Goal: Book appointment/travel/reservation

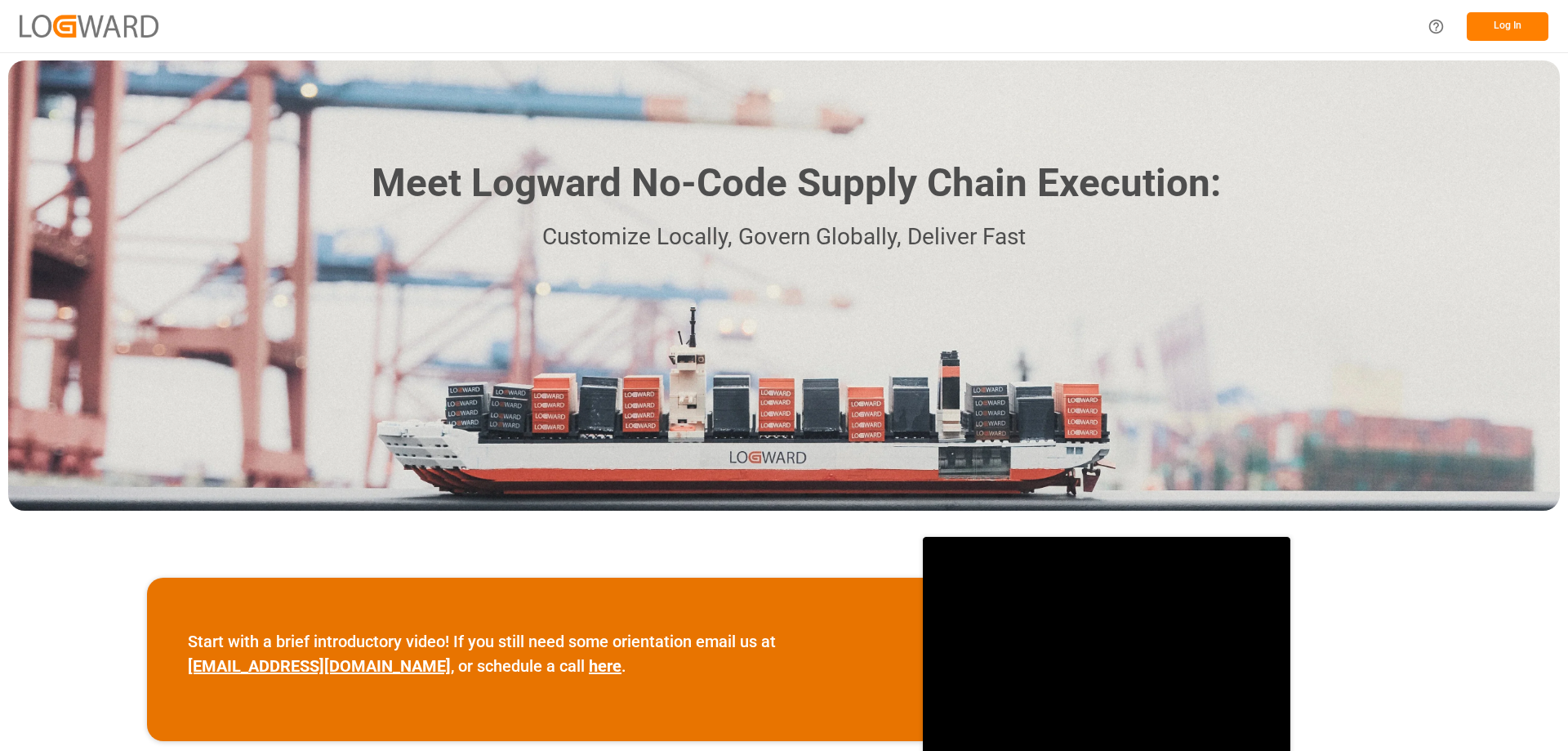
click at [1530, 21] on button "Log In" at bounding box center [1507, 26] width 82 height 28
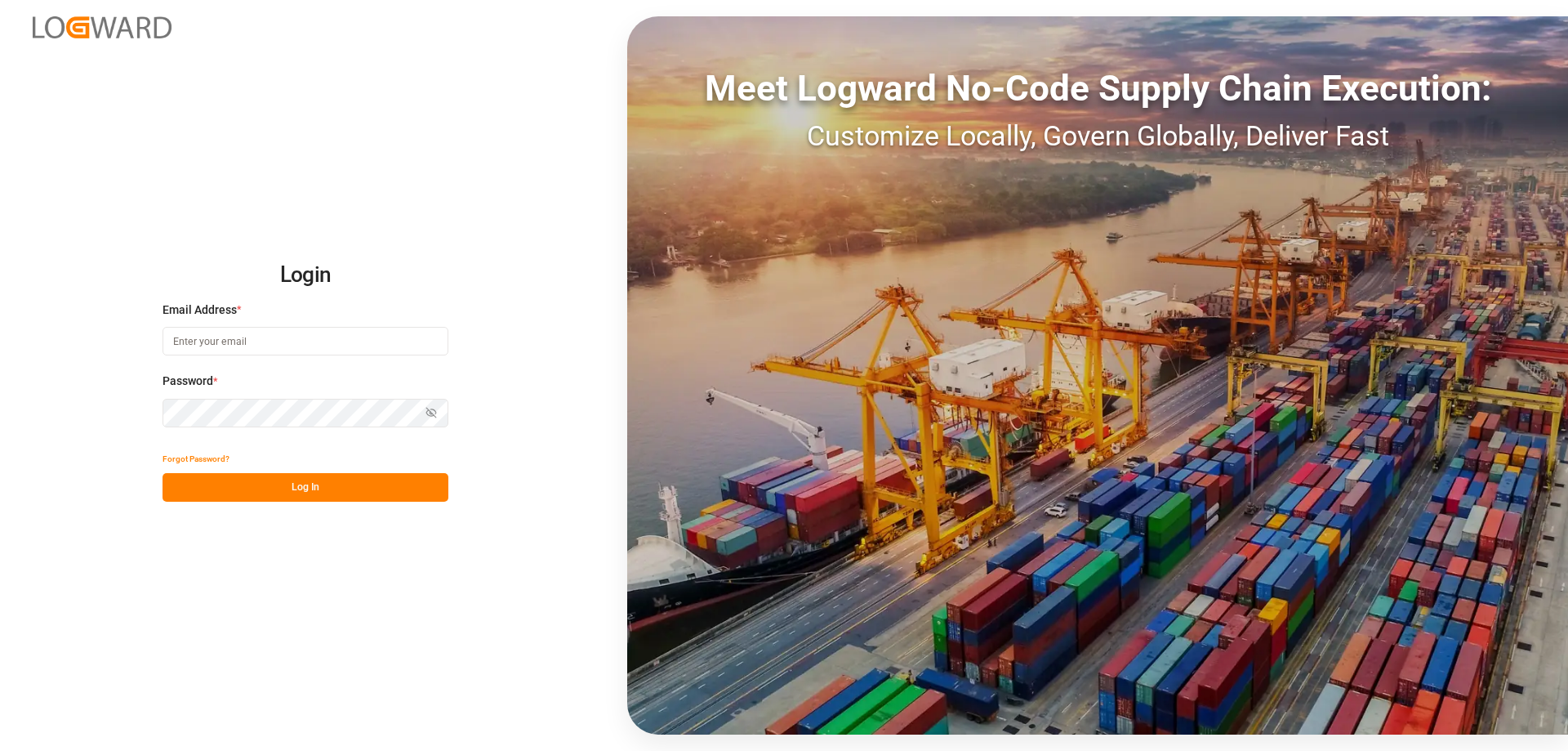
type input "[EMAIL_ADDRESS][DOMAIN_NAME]"
click at [359, 492] on button "Log In" at bounding box center [306, 486] width 286 height 28
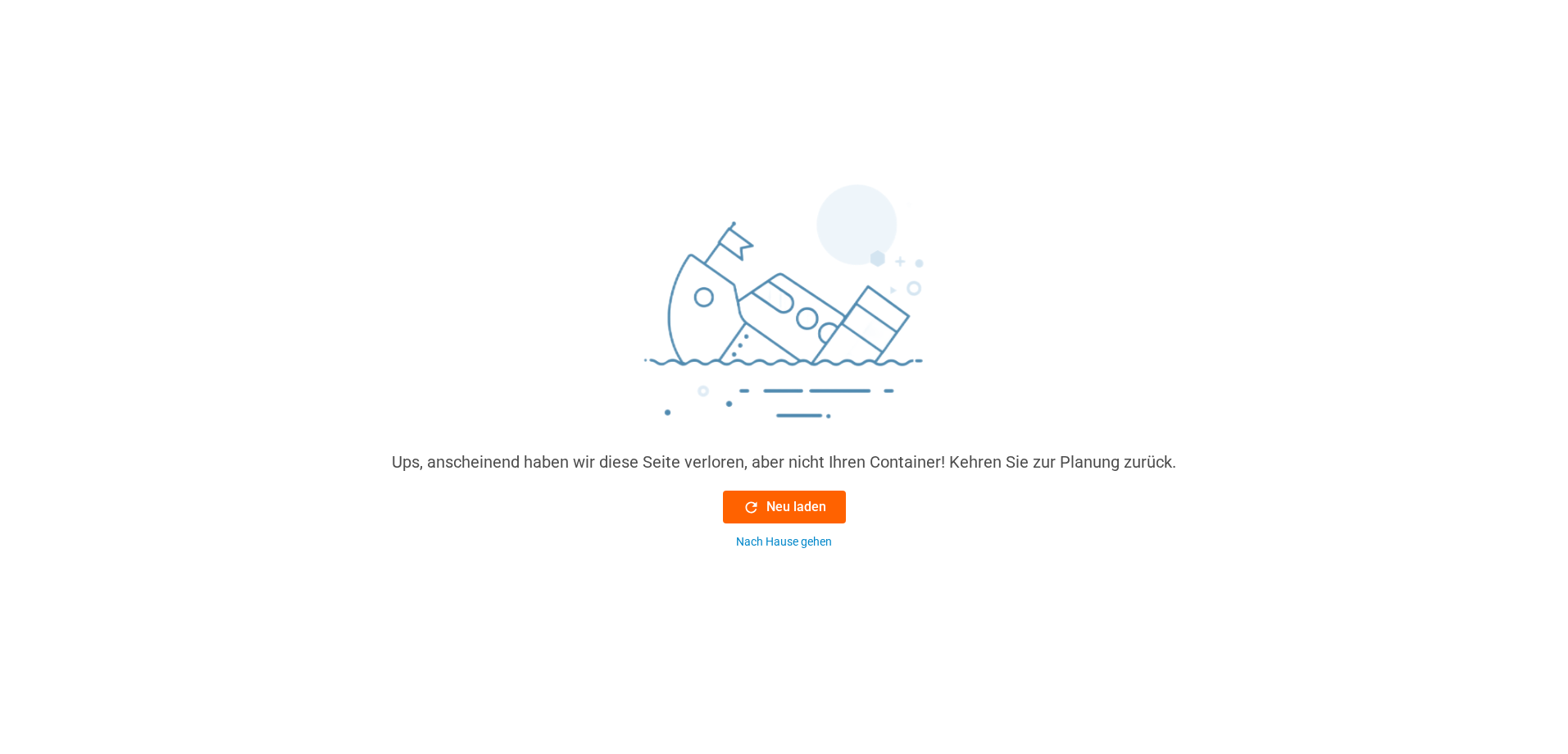
click at [754, 496] on button "Neu laden" at bounding box center [784, 506] width 123 height 33
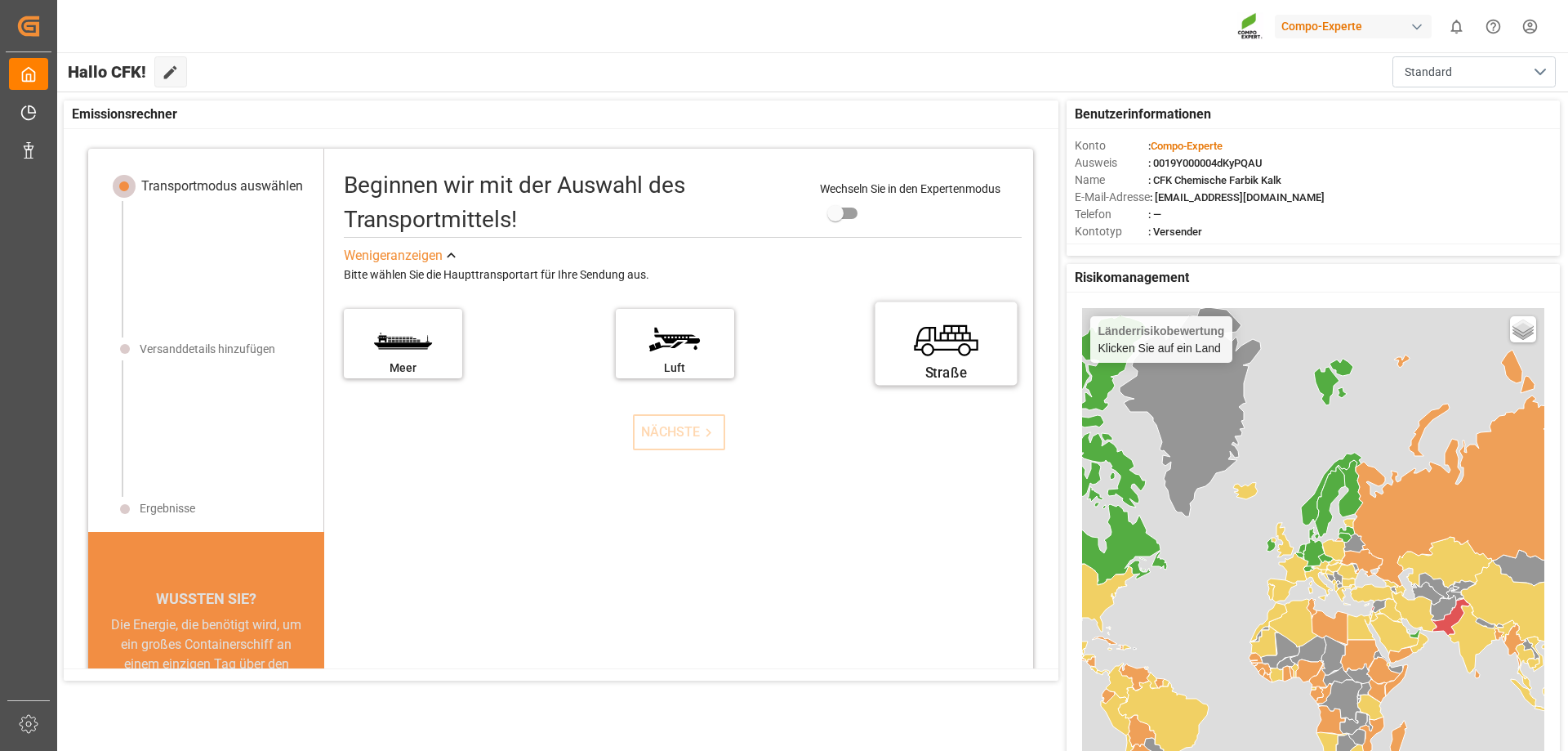
click at [911, 342] on label "Straße" at bounding box center [946, 338] width 122 height 69
click at [0, 0] on input "Straße" at bounding box center [0, 0] width 0 height 0
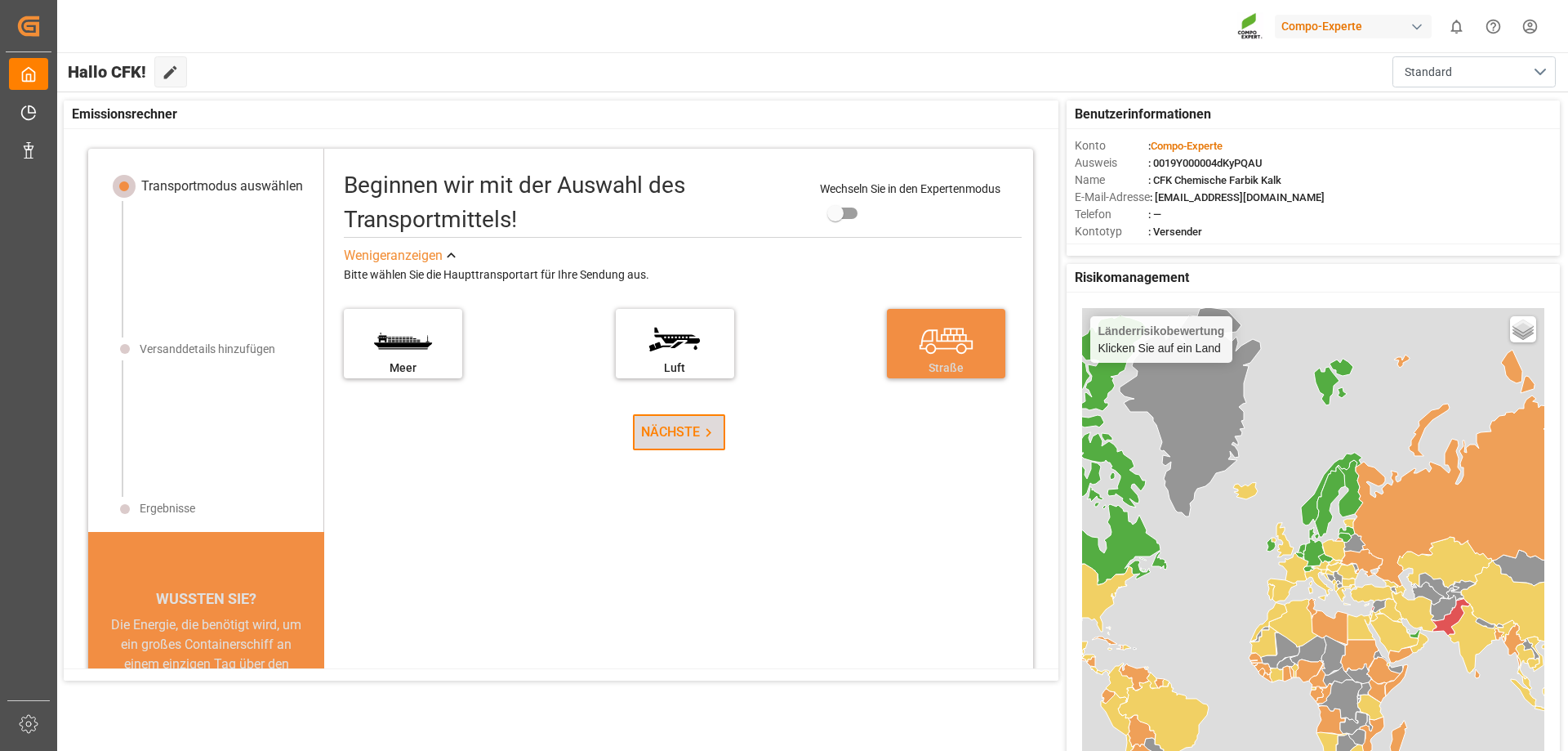
click at [691, 429] on font "NÄCHSTE" at bounding box center [671, 432] width 59 height 16
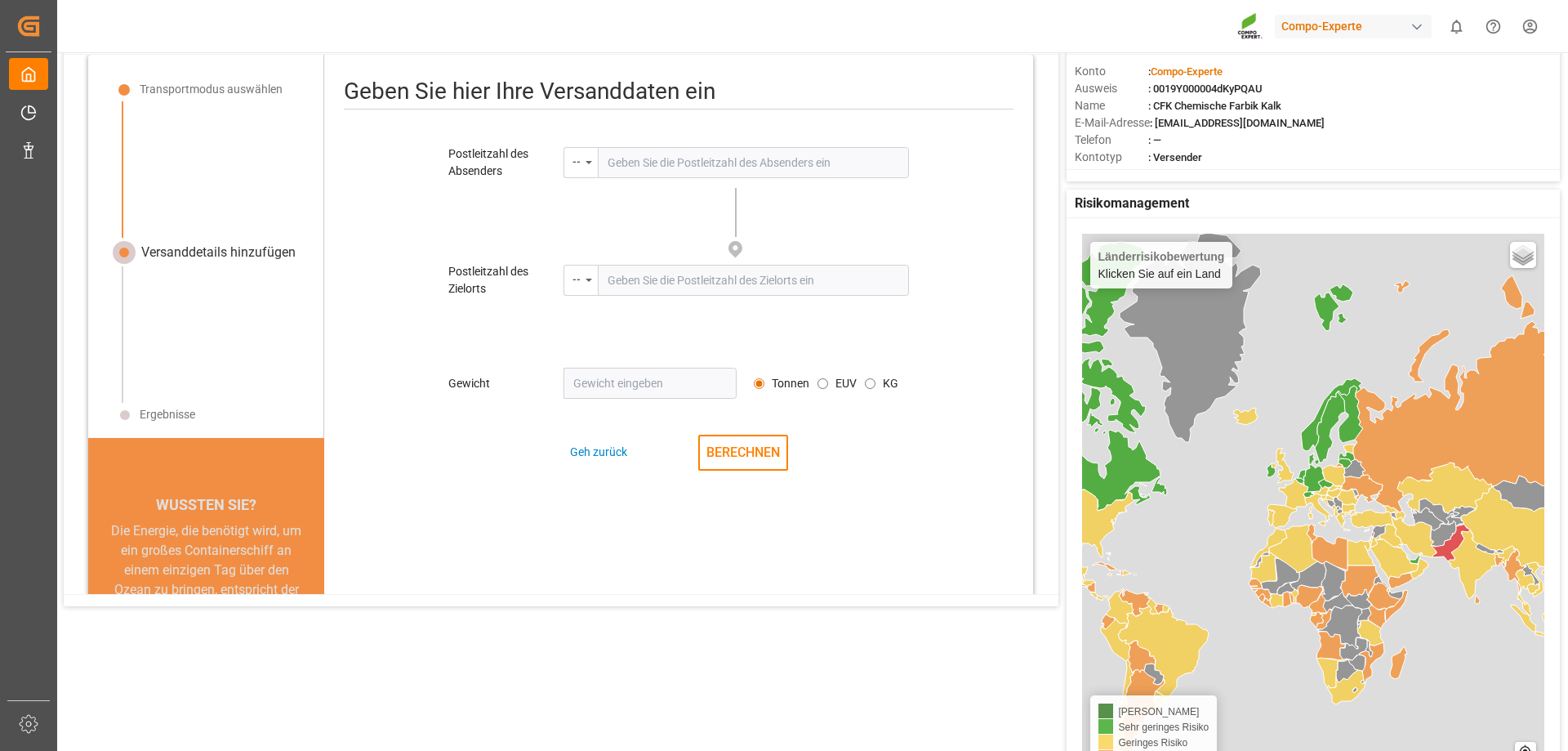
scroll to position [77, 0]
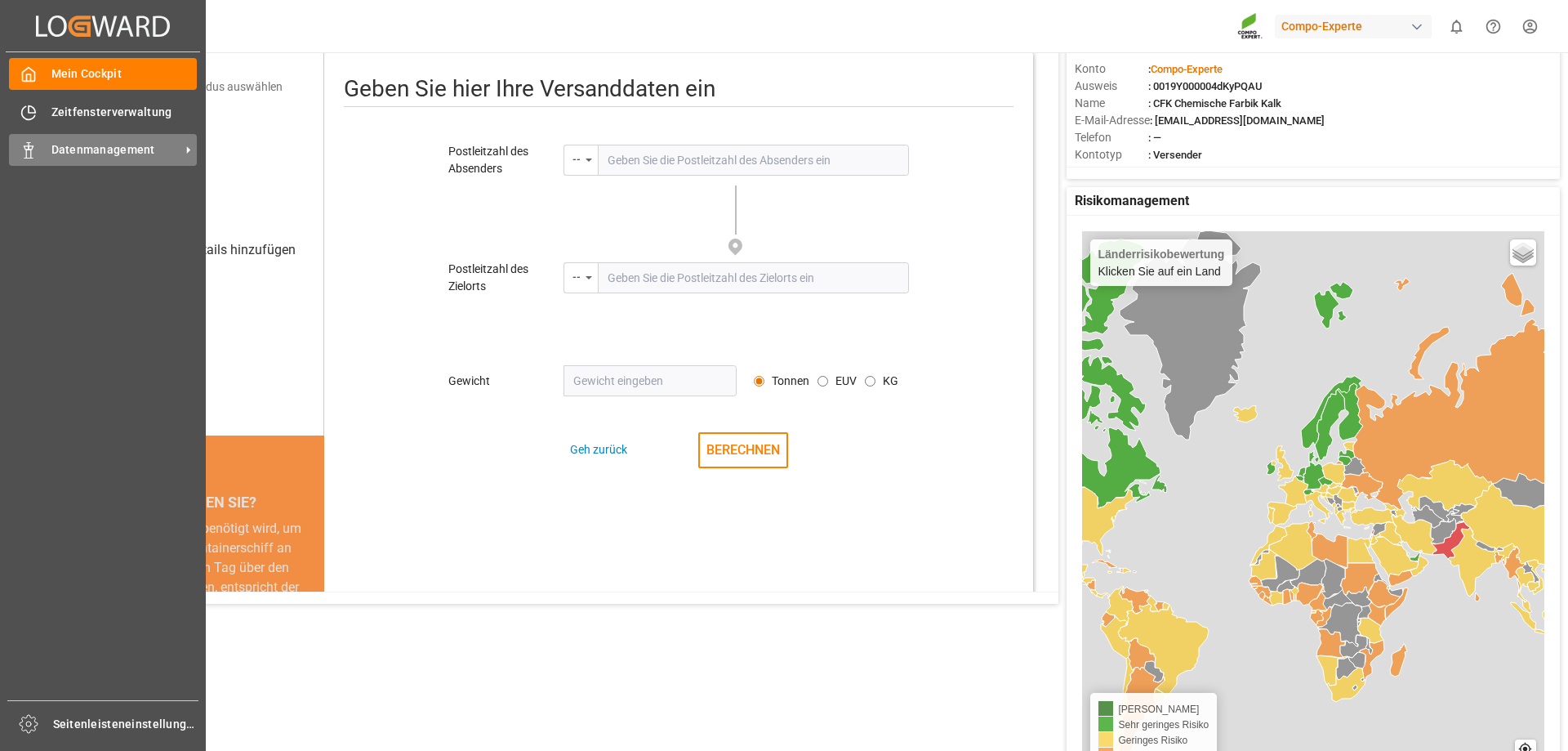
click at [54, 153] on font "Datenmanagement" at bounding box center [103, 149] width 103 height 13
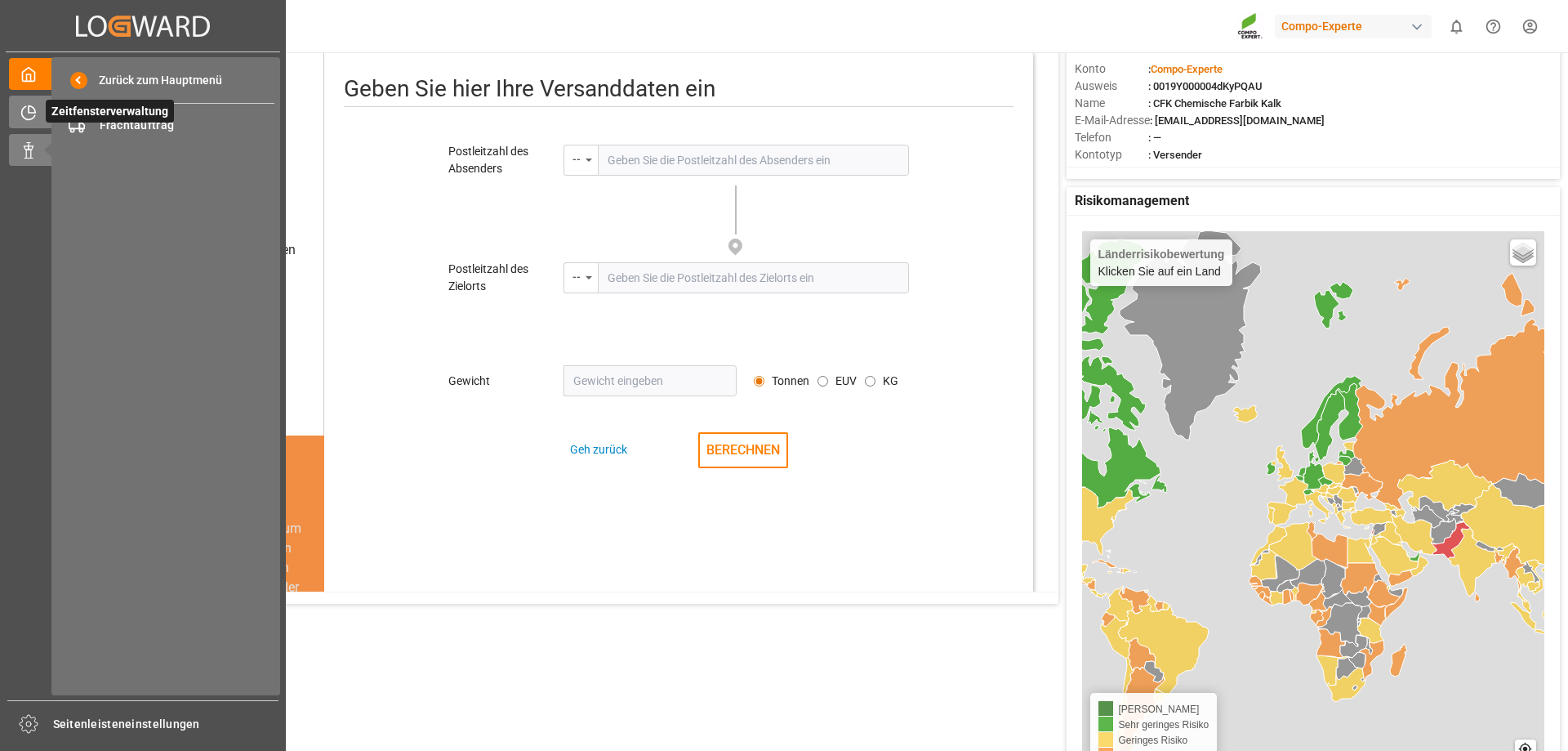
click at [22, 114] on icon at bounding box center [28, 112] width 13 height 13
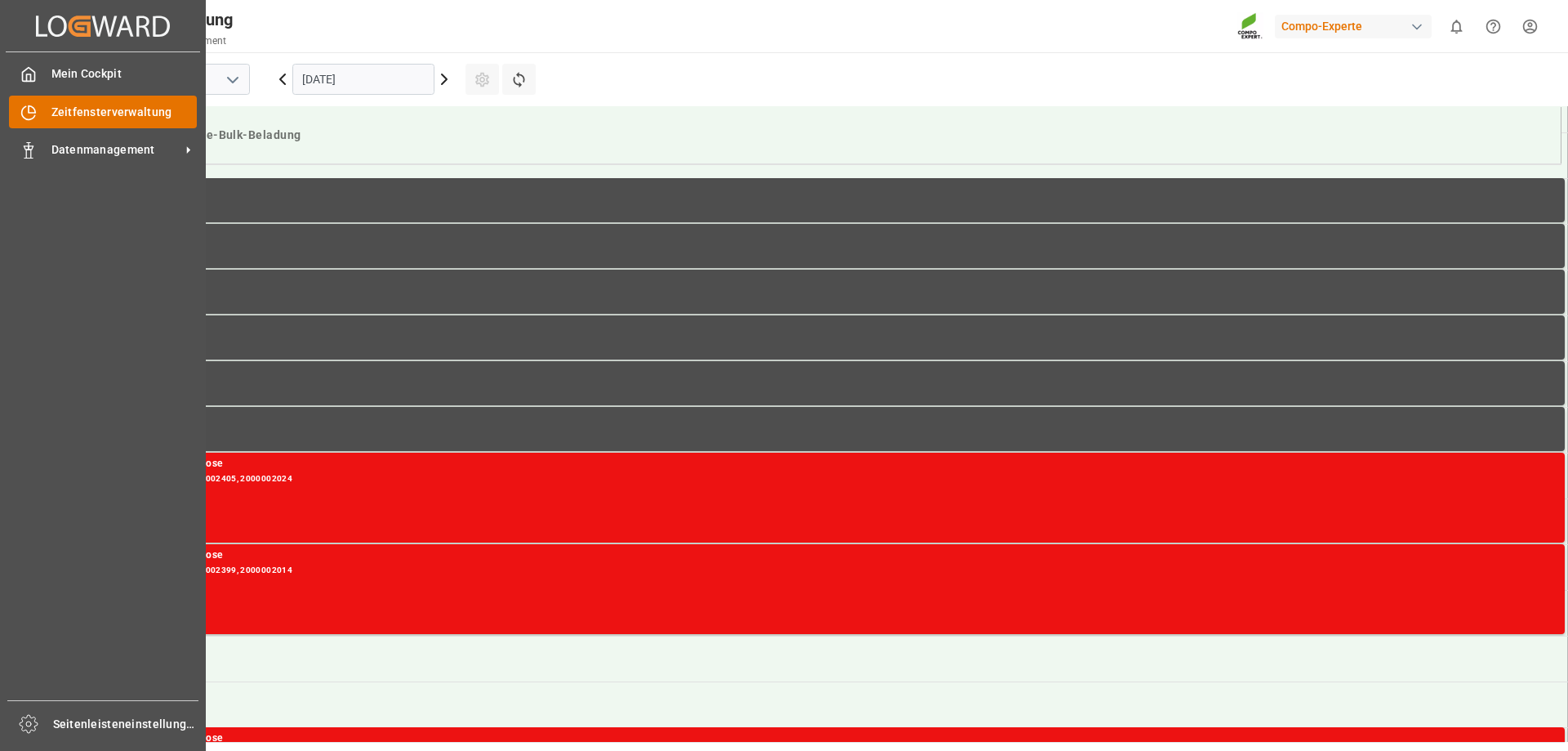
scroll to position [813, 0]
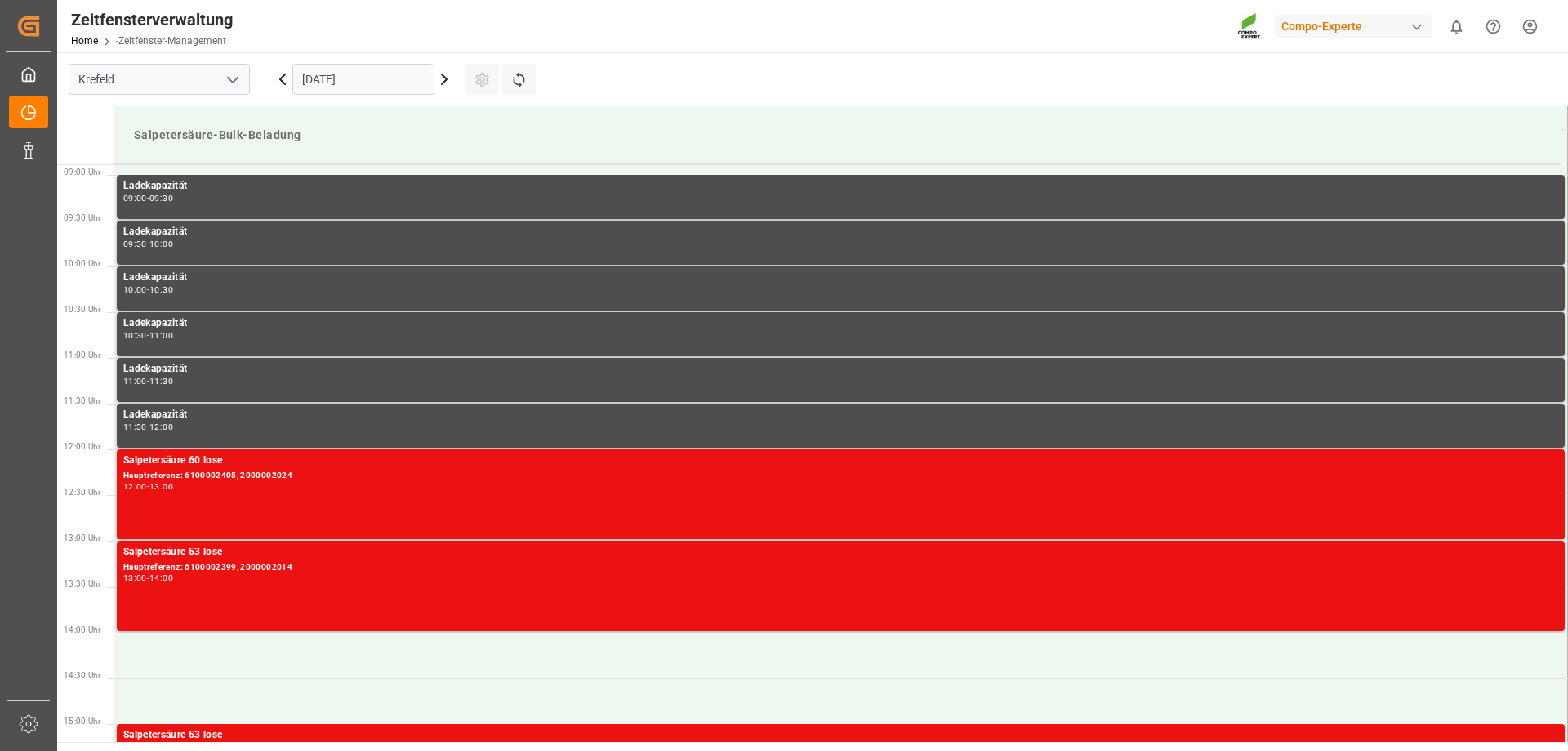
click at [447, 76] on icon at bounding box center [444, 79] width 20 height 20
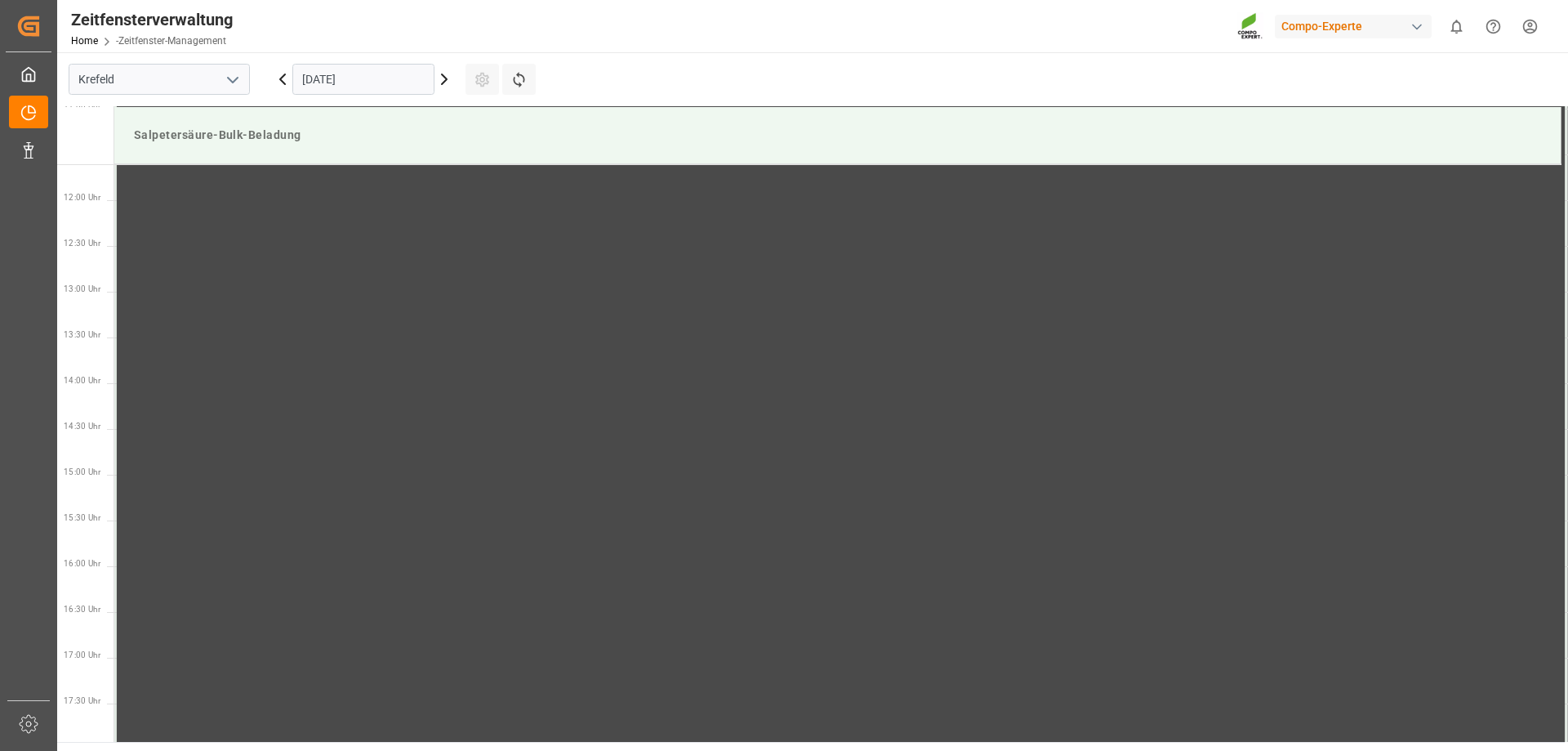
scroll to position [976, 0]
click at [442, 80] on icon at bounding box center [444, 79] width 20 height 20
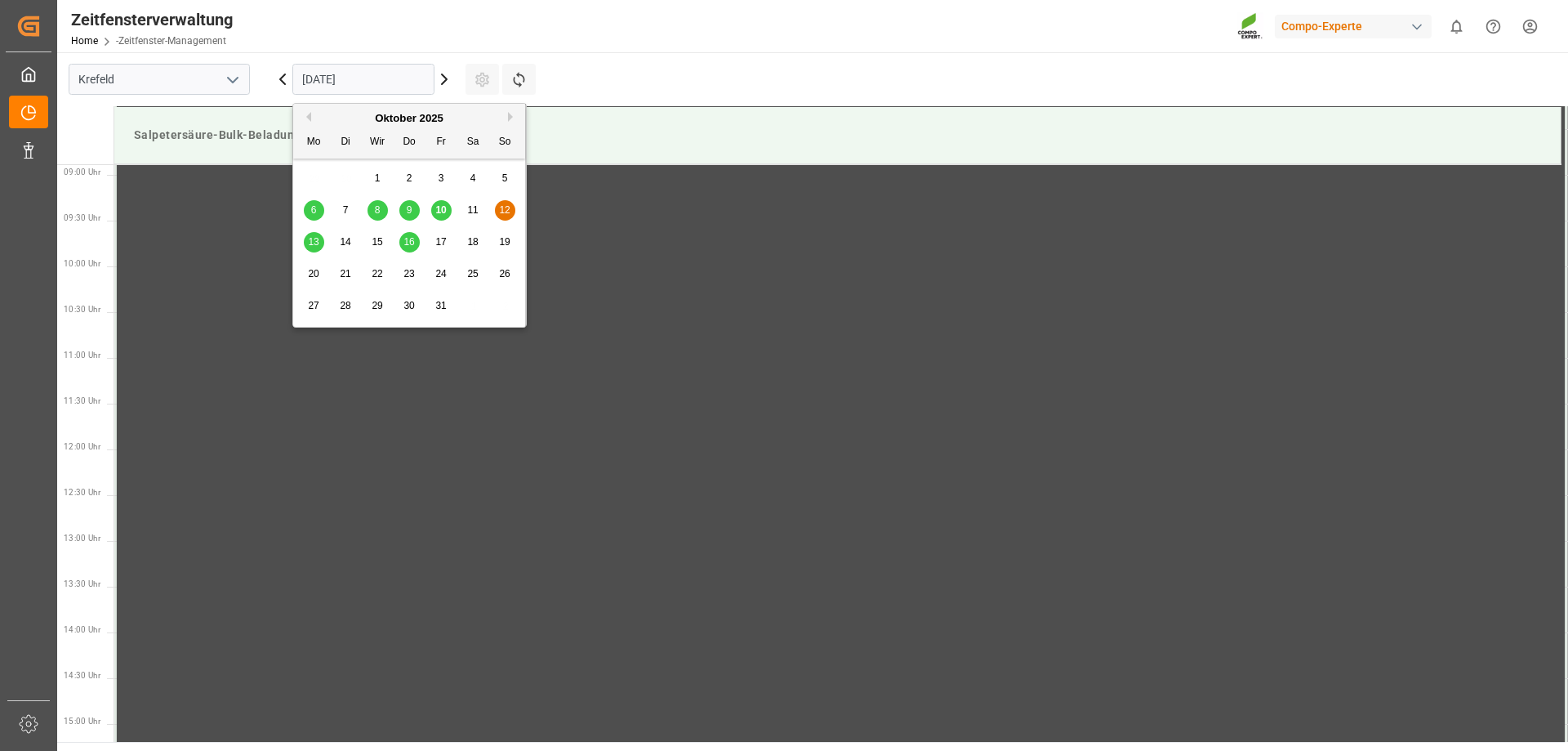
click at [423, 78] on input "[DATE]" at bounding box center [363, 79] width 142 height 31
click at [309, 244] on font "13" at bounding box center [313, 241] width 10 height 11
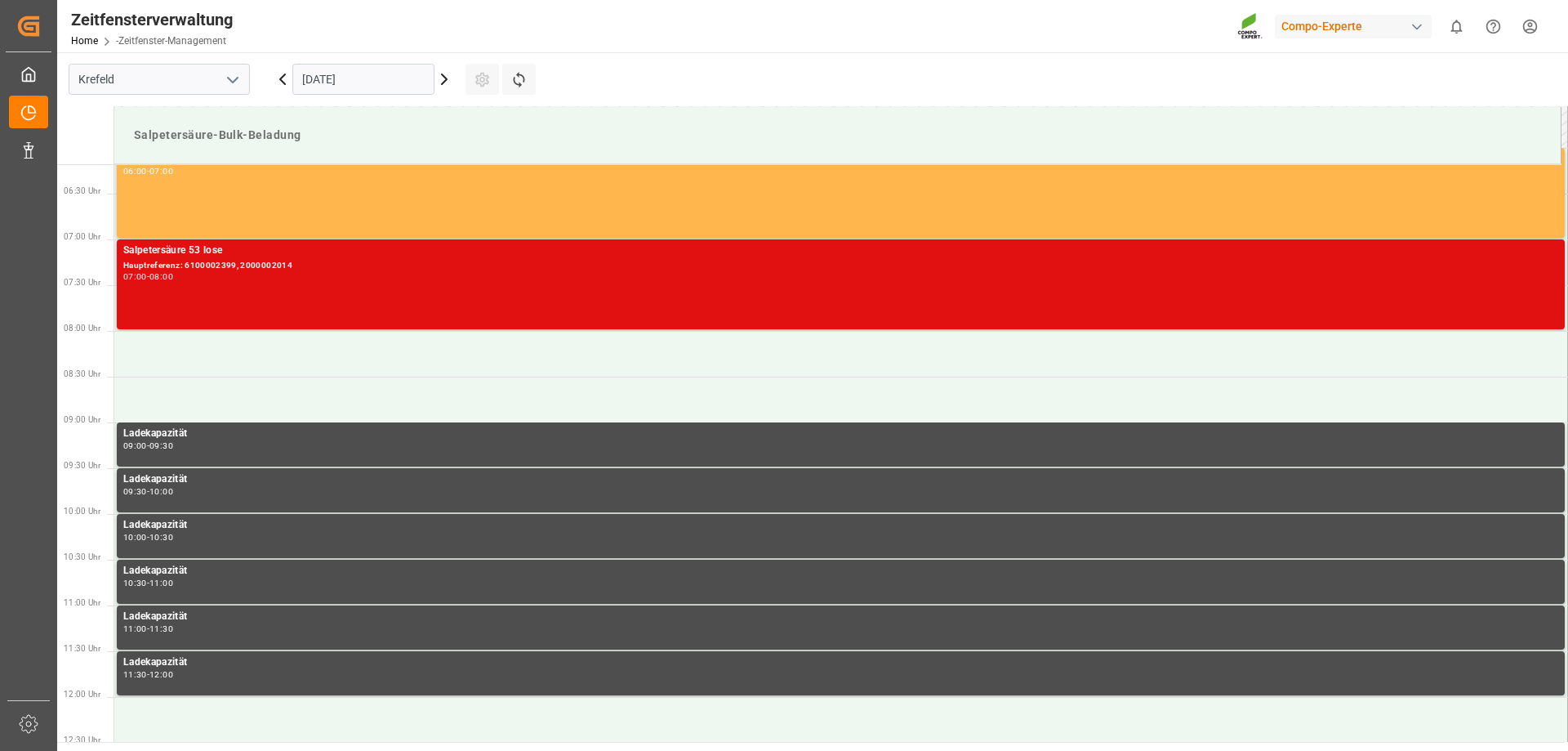
scroll to position [567, 0]
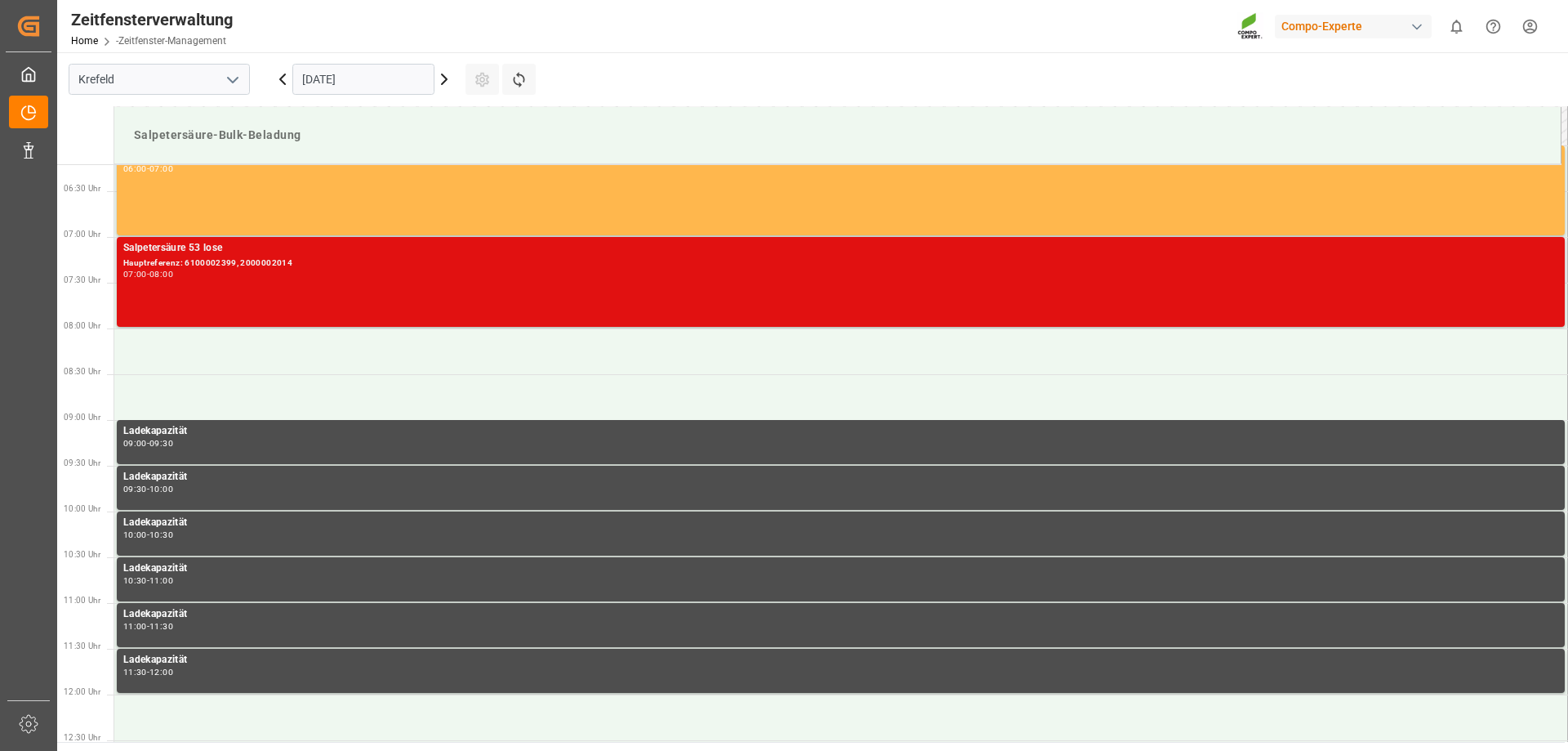
click at [296, 264] on div "Hauptreferenz: 6100002399, 2000002014" at bounding box center [840, 263] width 1434 height 14
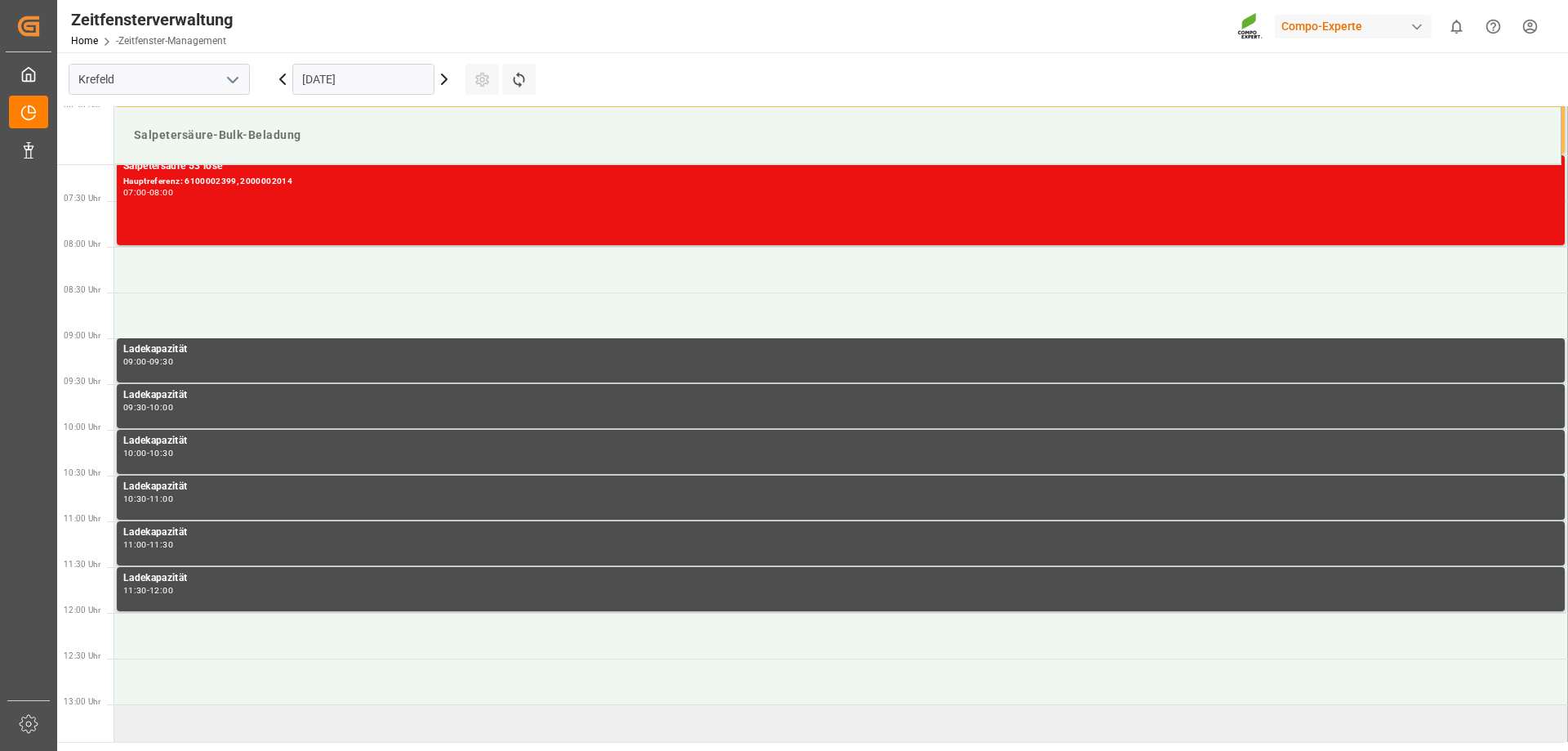
scroll to position [404, 0]
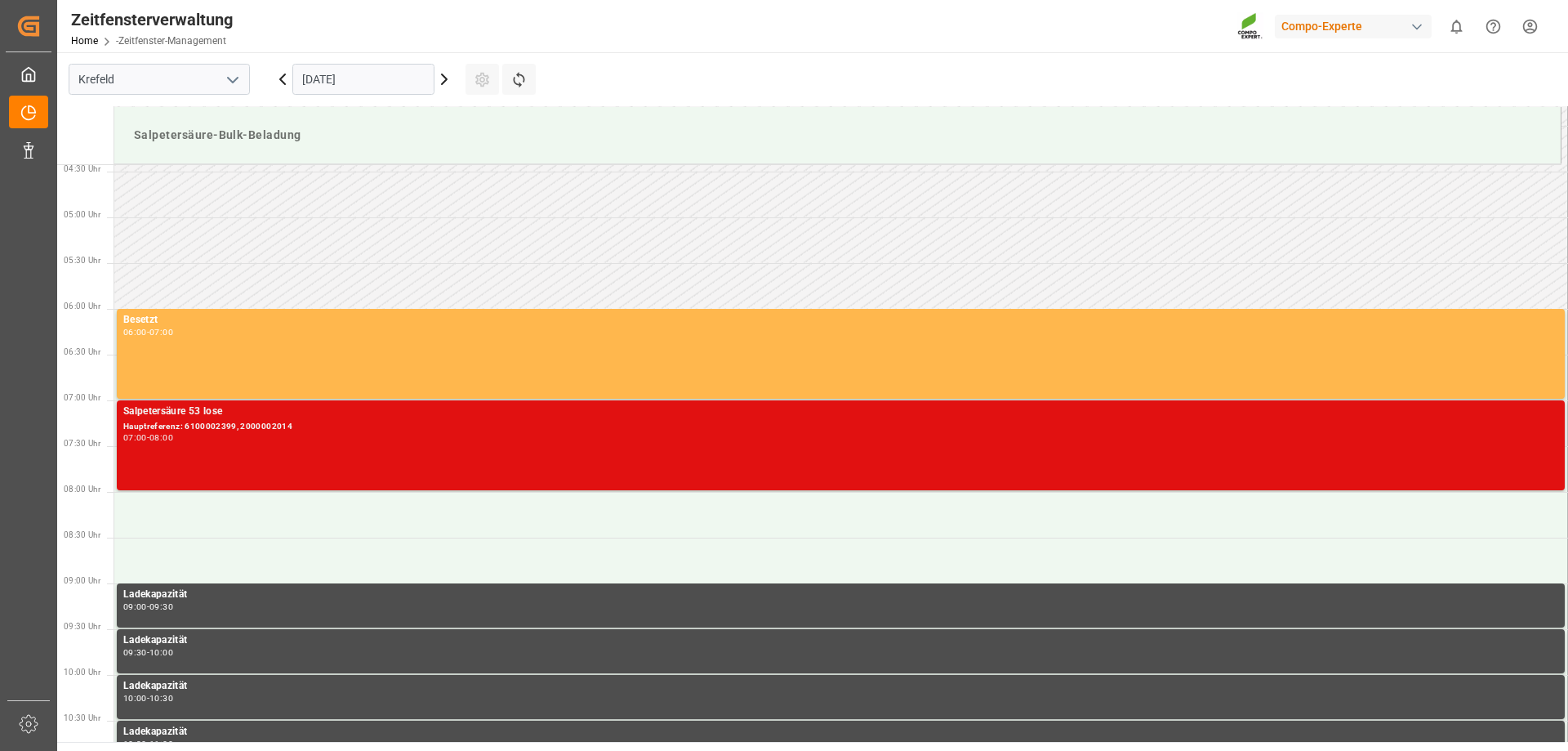
click at [440, 457] on div "Salpetersäure 53 lose Hauptreferenz: 6100002399, 2000002014 07:00 - 08:00" at bounding box center [840, 445] width 1434 height 84
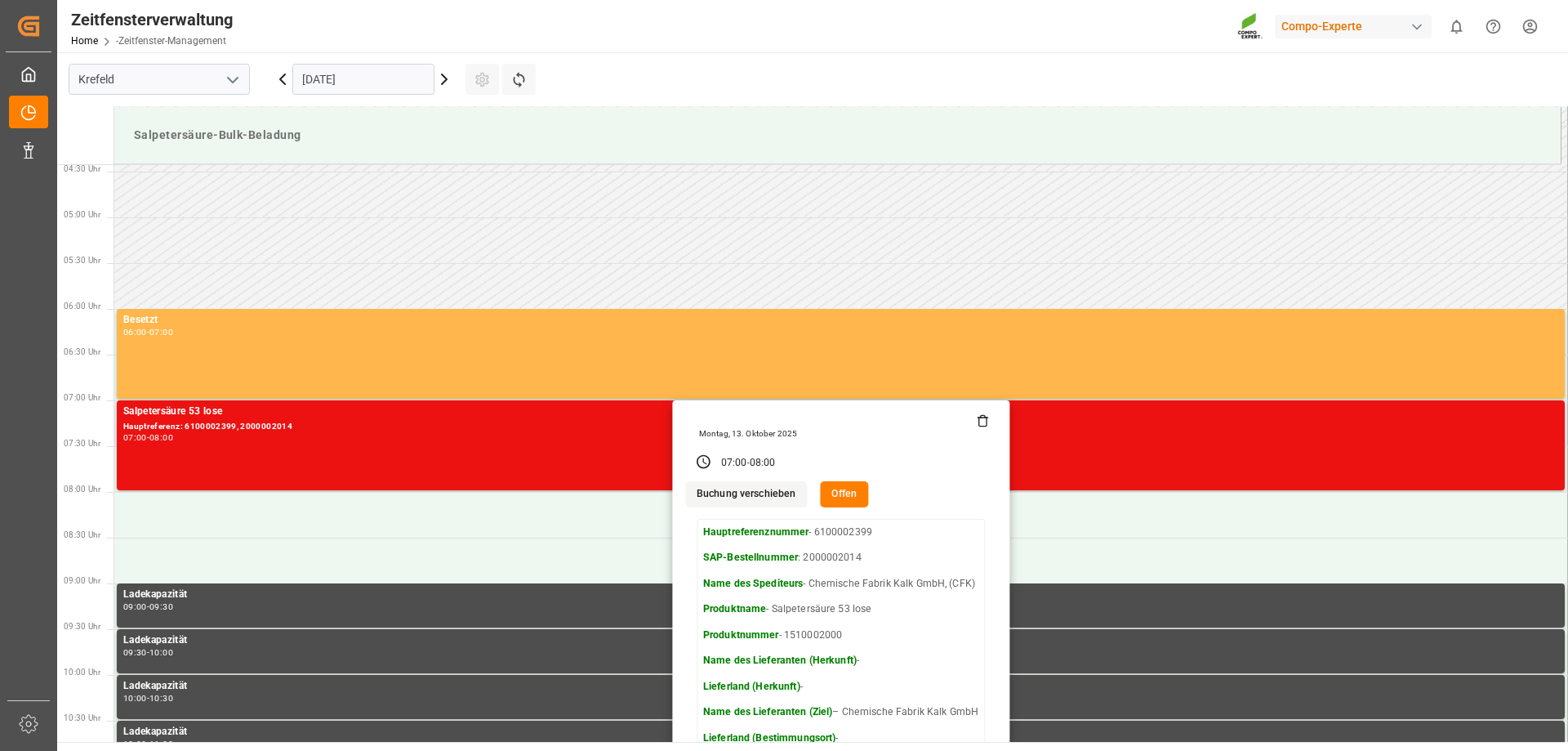
click at [855, 504] on button "Offen" at bounding box center [844, 494] width 48 height 26
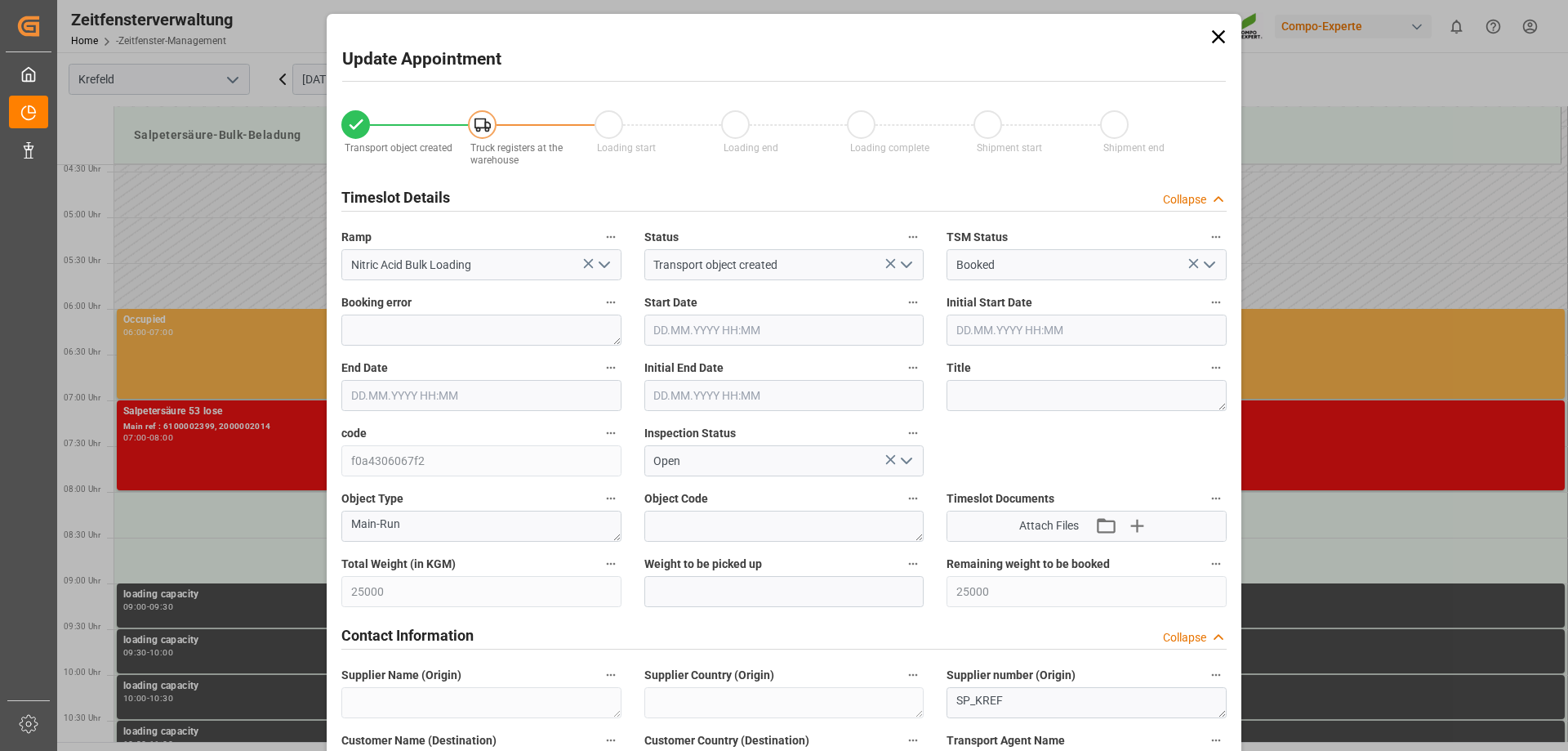
type input "[DATE] 07:00"
type input "[DATE] 08:00"
type input "[DATE] 07:30"
type input "[DATE] 15:17"
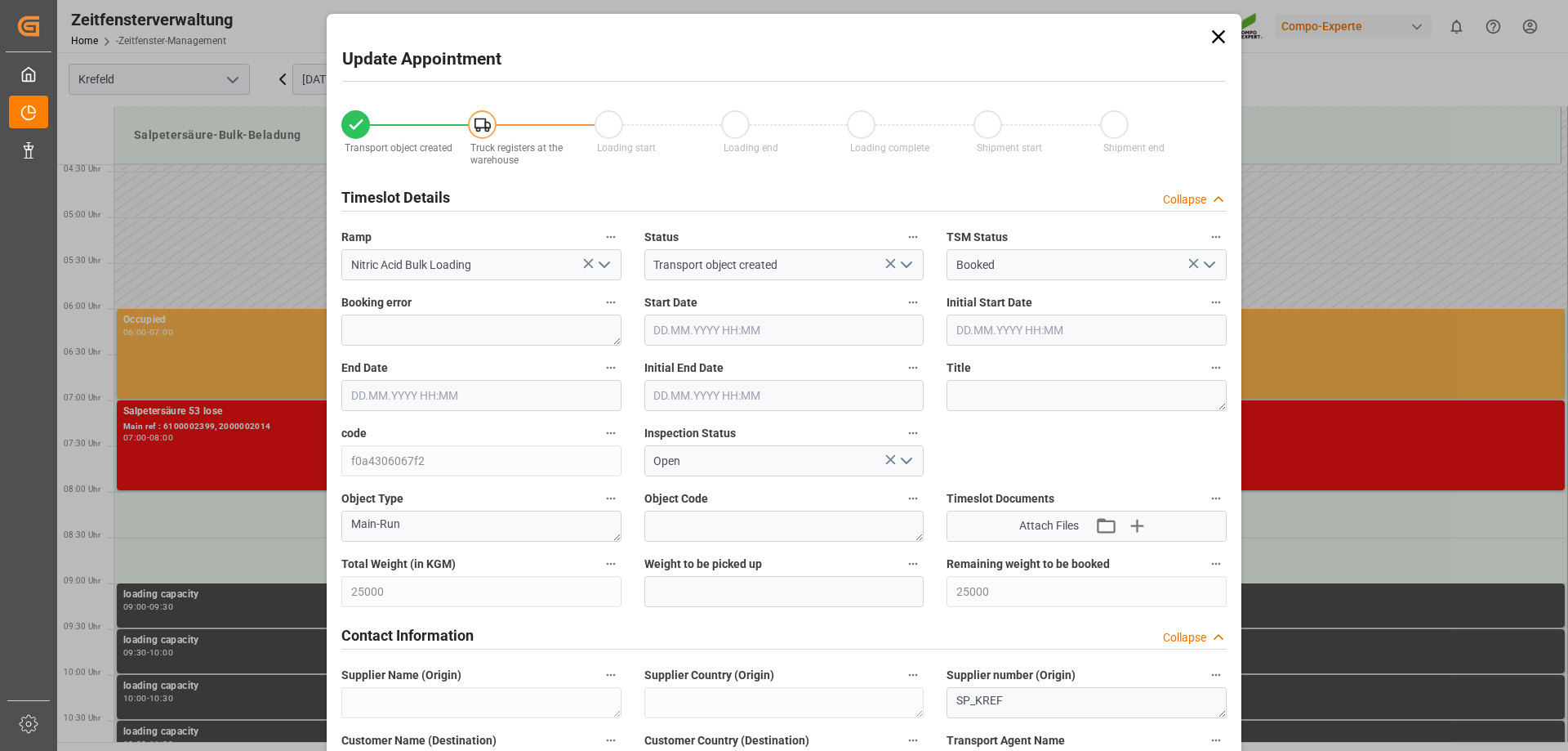
type input "[DATE] 13:54"
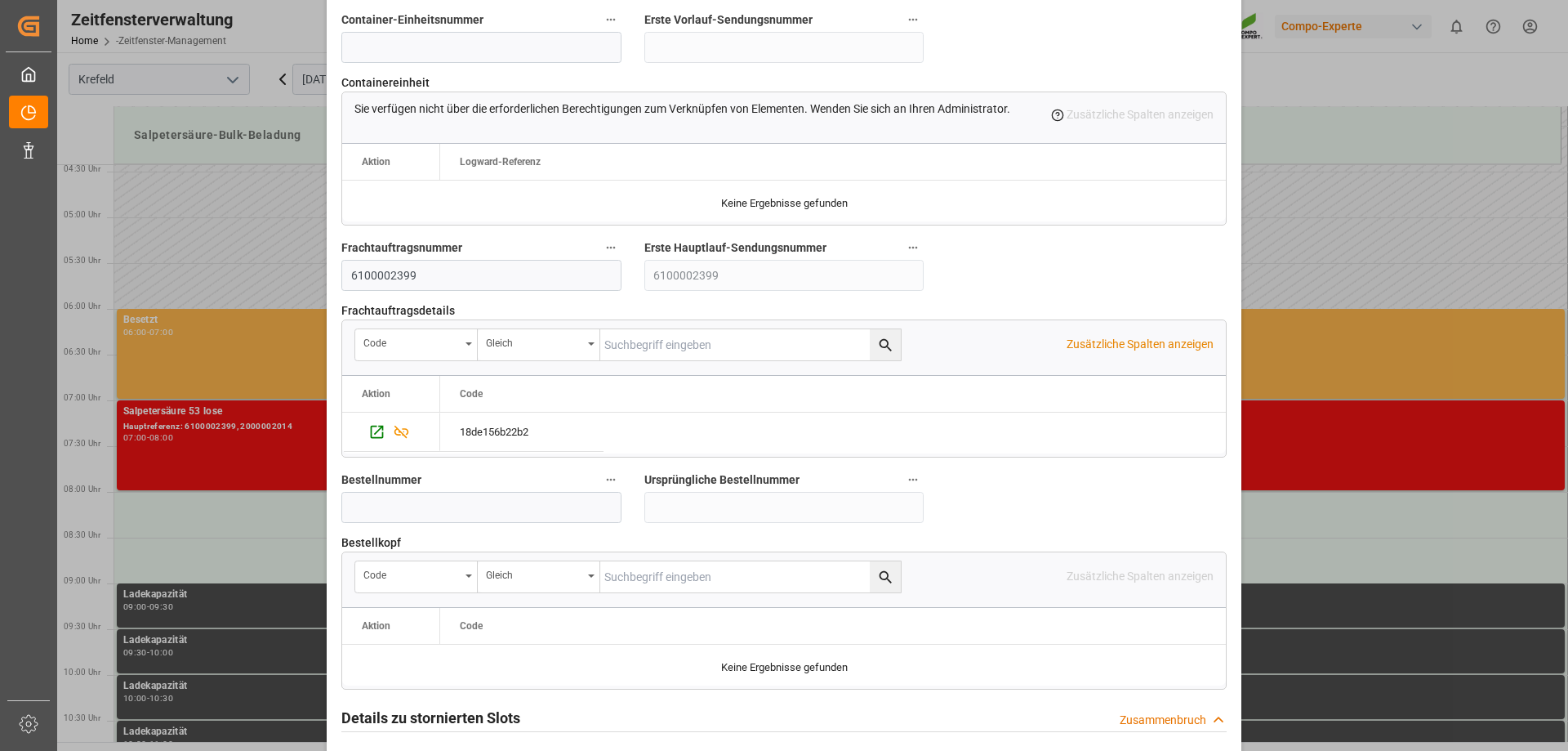
scroll to position [1511, 0]
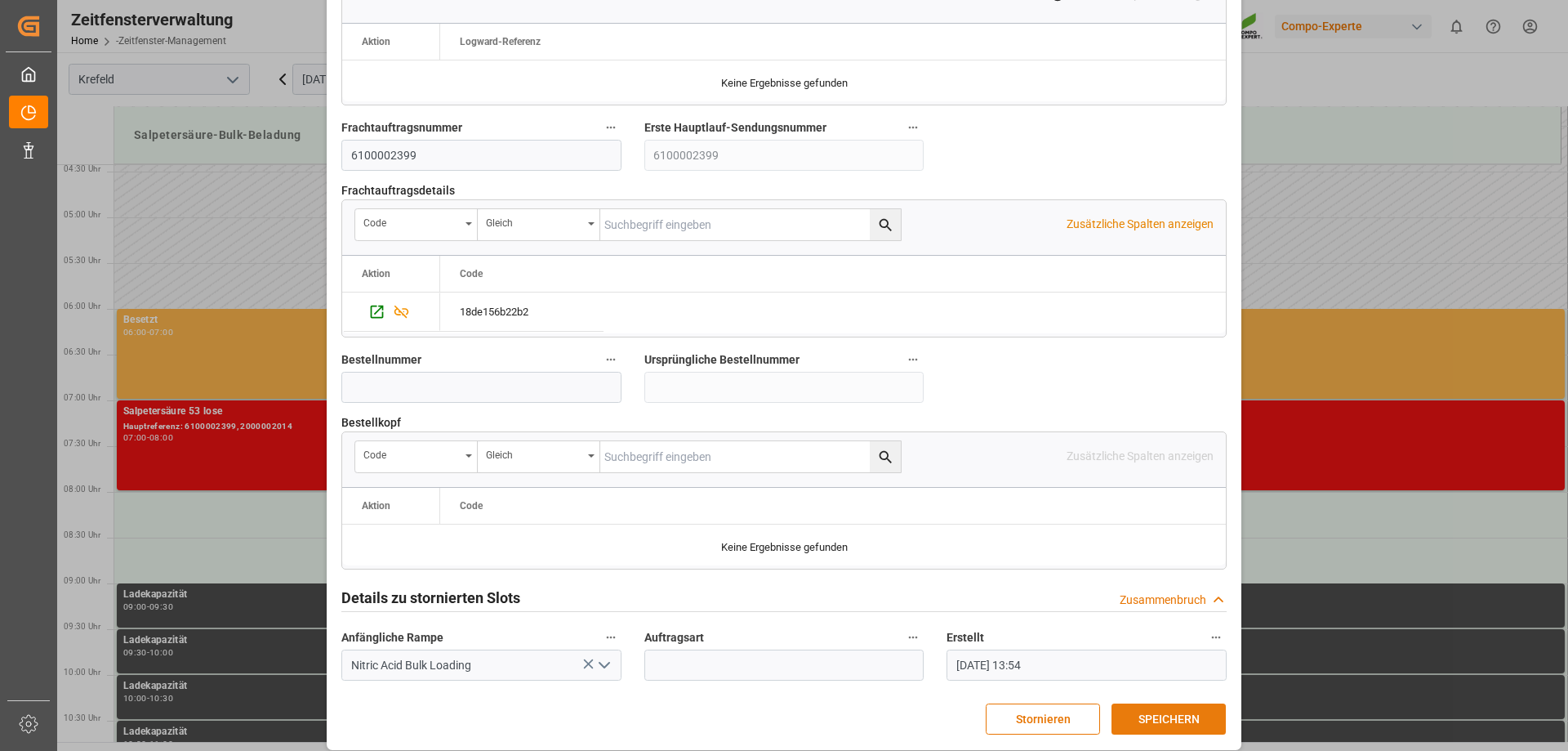
click at [1170, 712] on font "SPEICHERN" at bounding box center [1168, 718] width 61 height 13
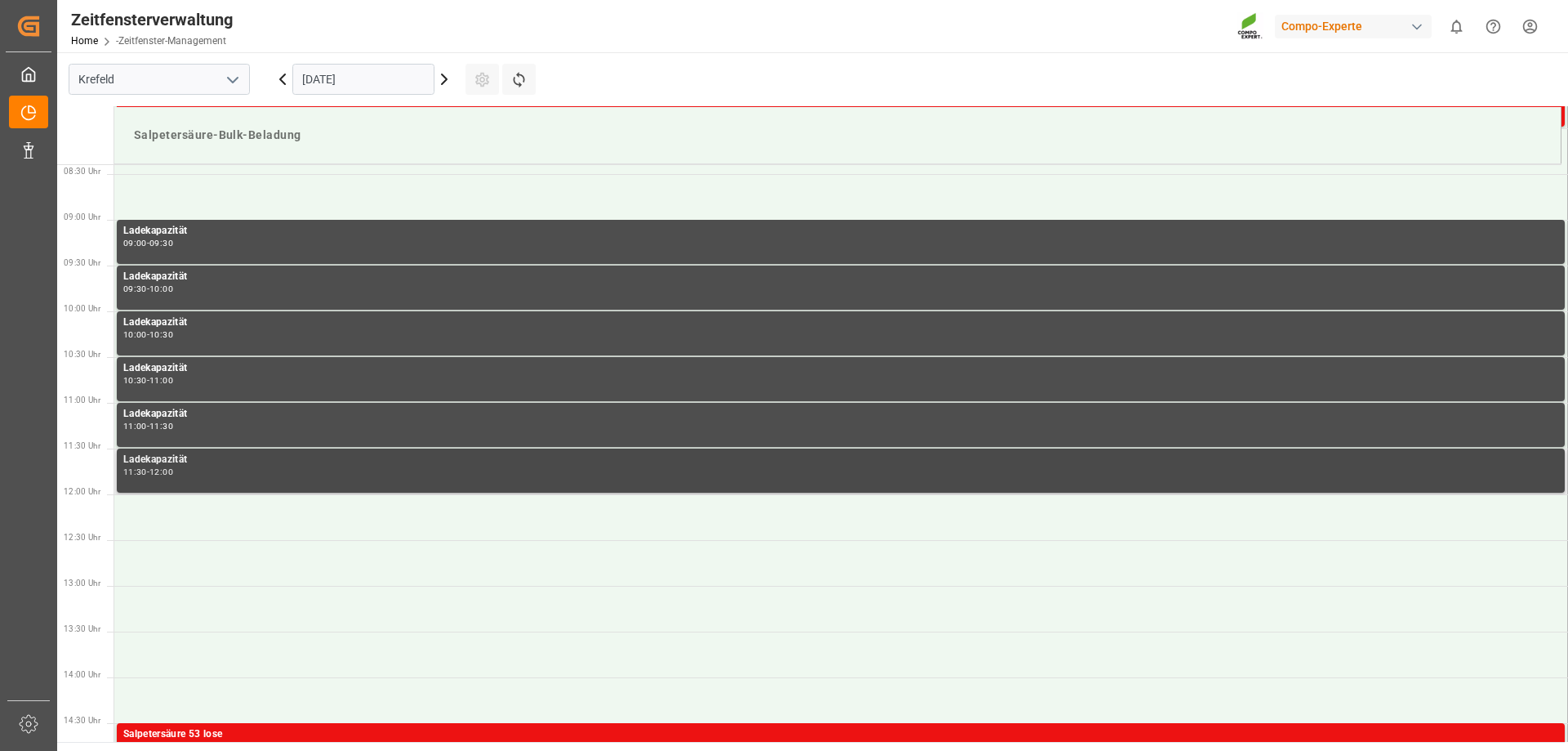
scroll to position [783, 0]
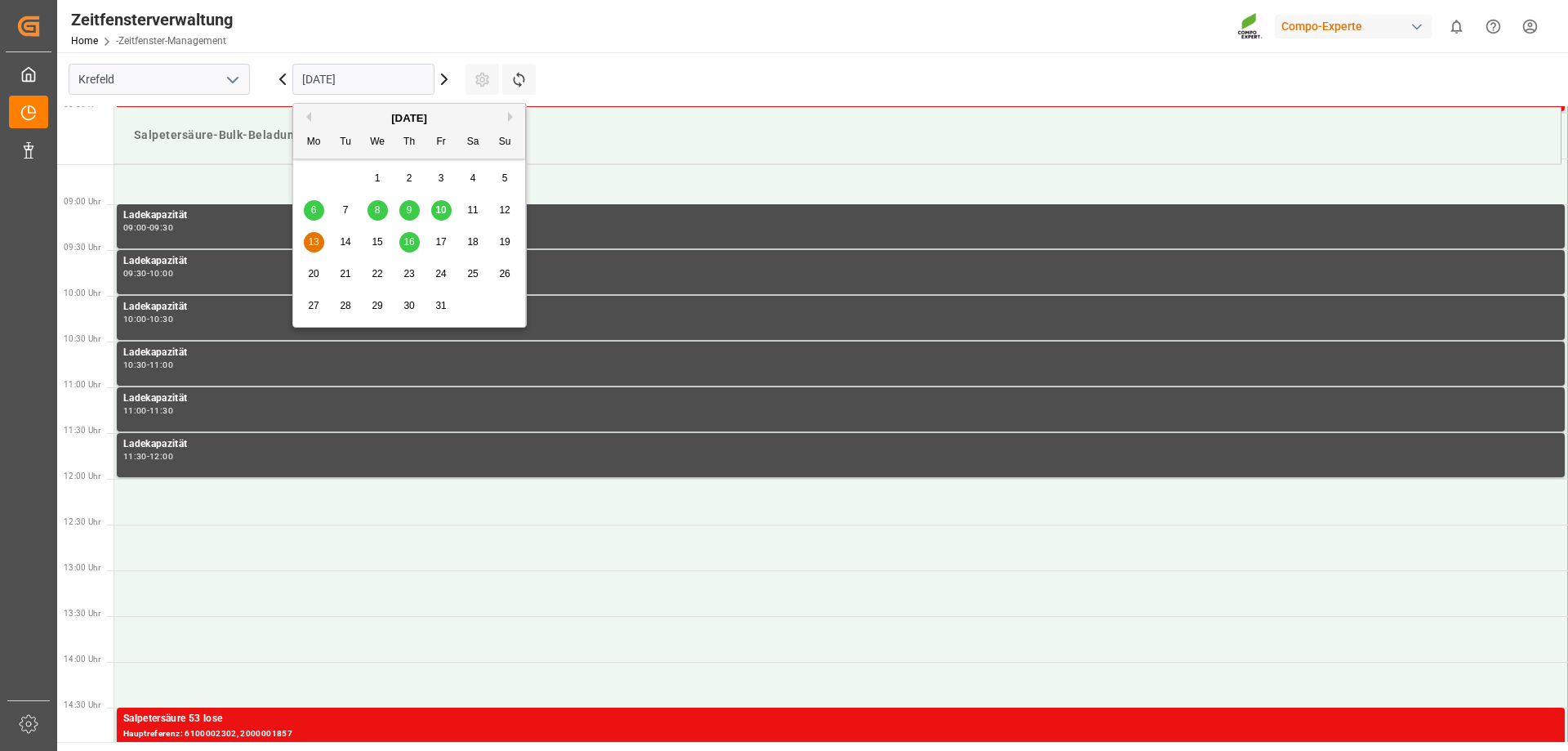
click at [365, 78] on input "[DATE]" at bounding box center [363, 79] width 142 height 31
click at [438, 203] on div "10" at bounding box center [441, 210] width 21 height 20
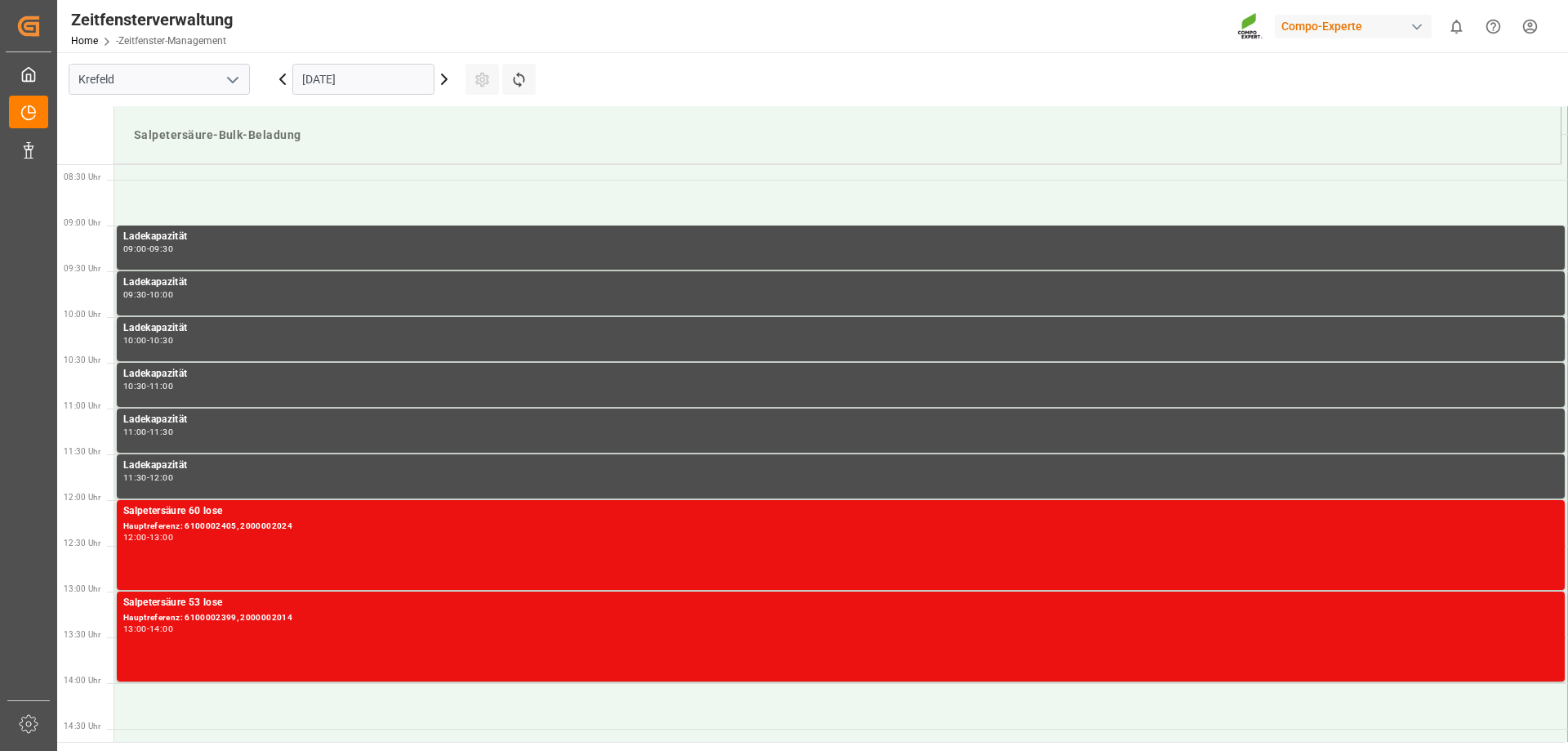
scroll to position [813, 0]
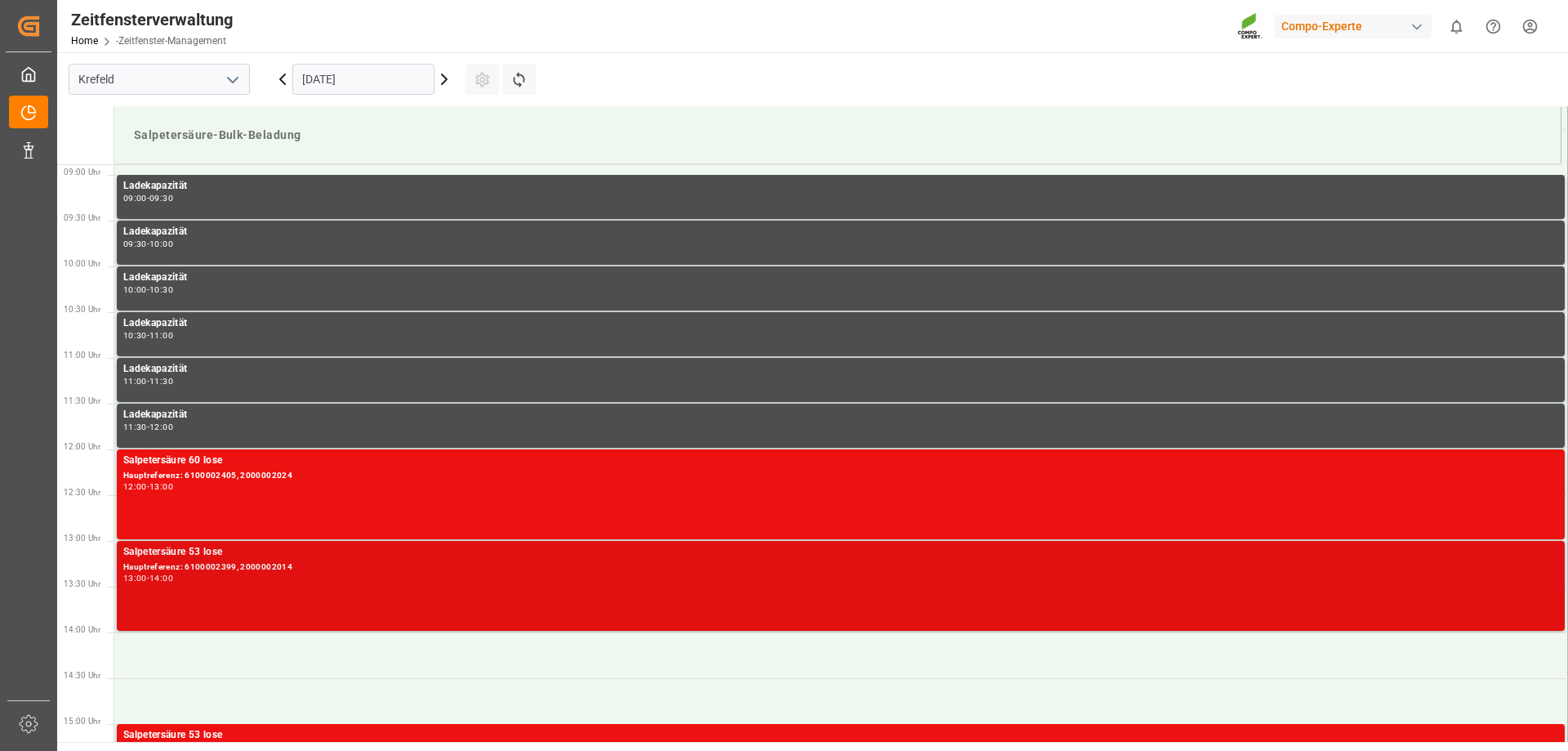
click at [362, 575] on div "13:00 - 14:00" at bounding box center [840, 579] width 1434 height 9
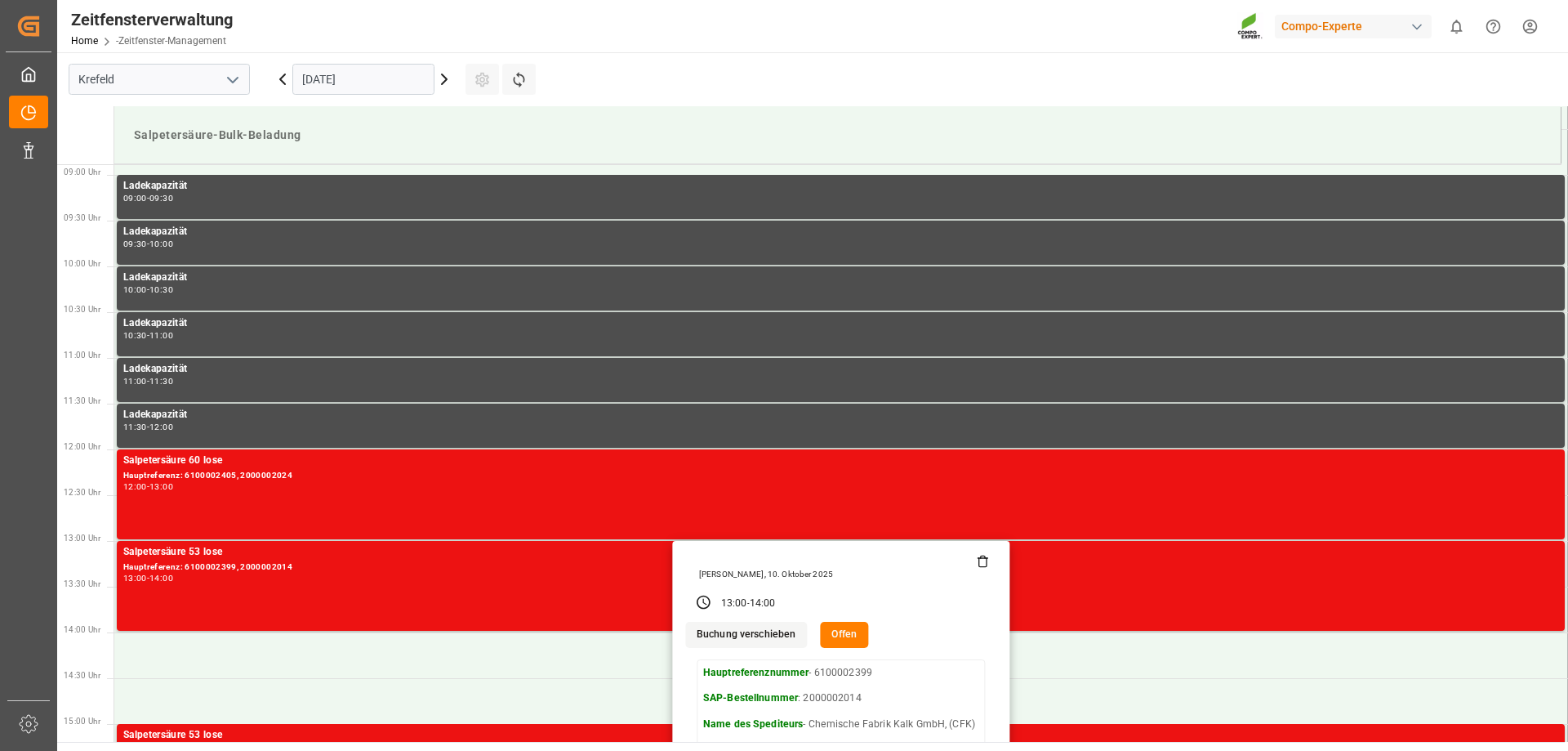
click at [977, 560] on icon at bounding box center [982, 560] width 13 height 13
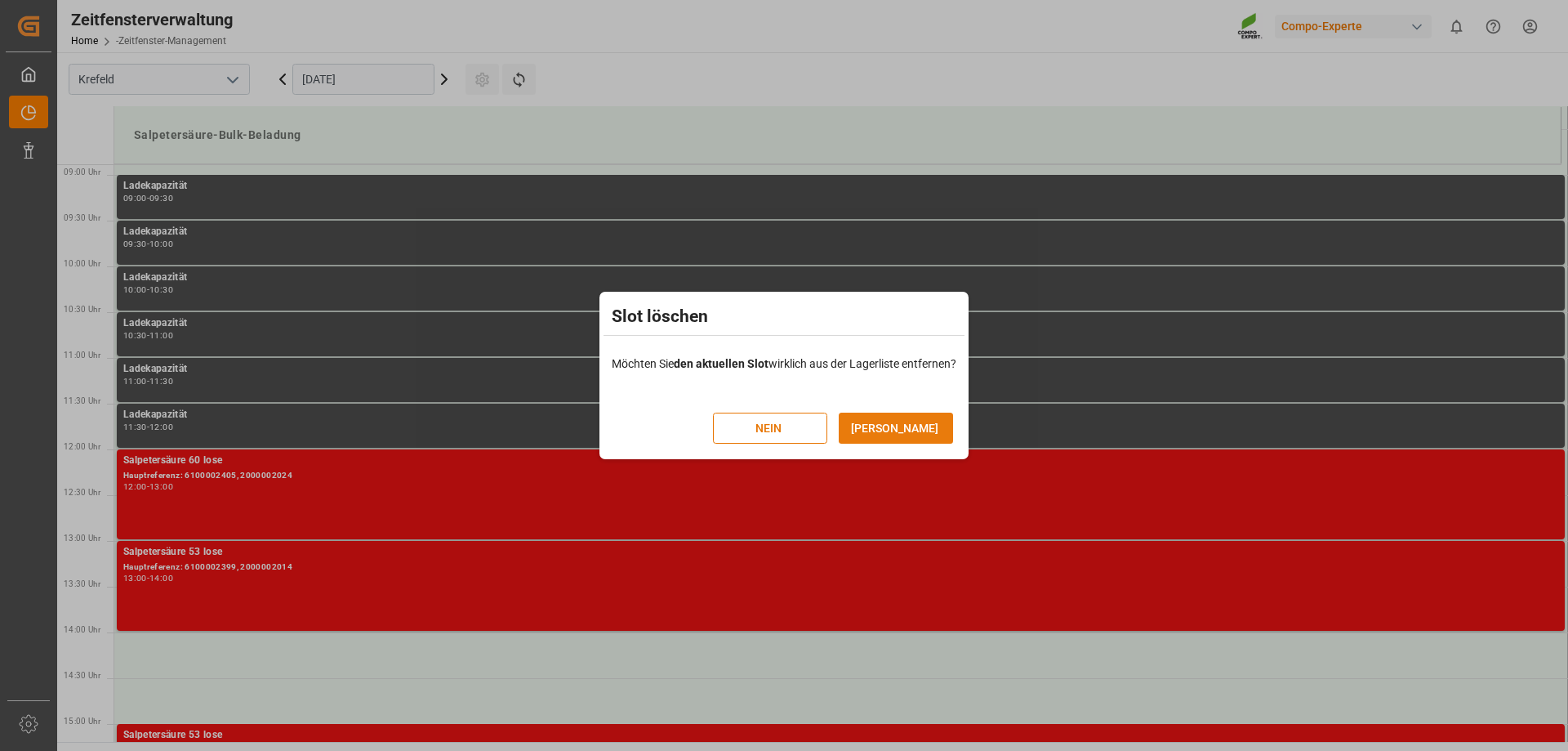
click at [871, 422] on button "[PERSON_NAME]" at bounding box center [896, 428] width 115 height 31
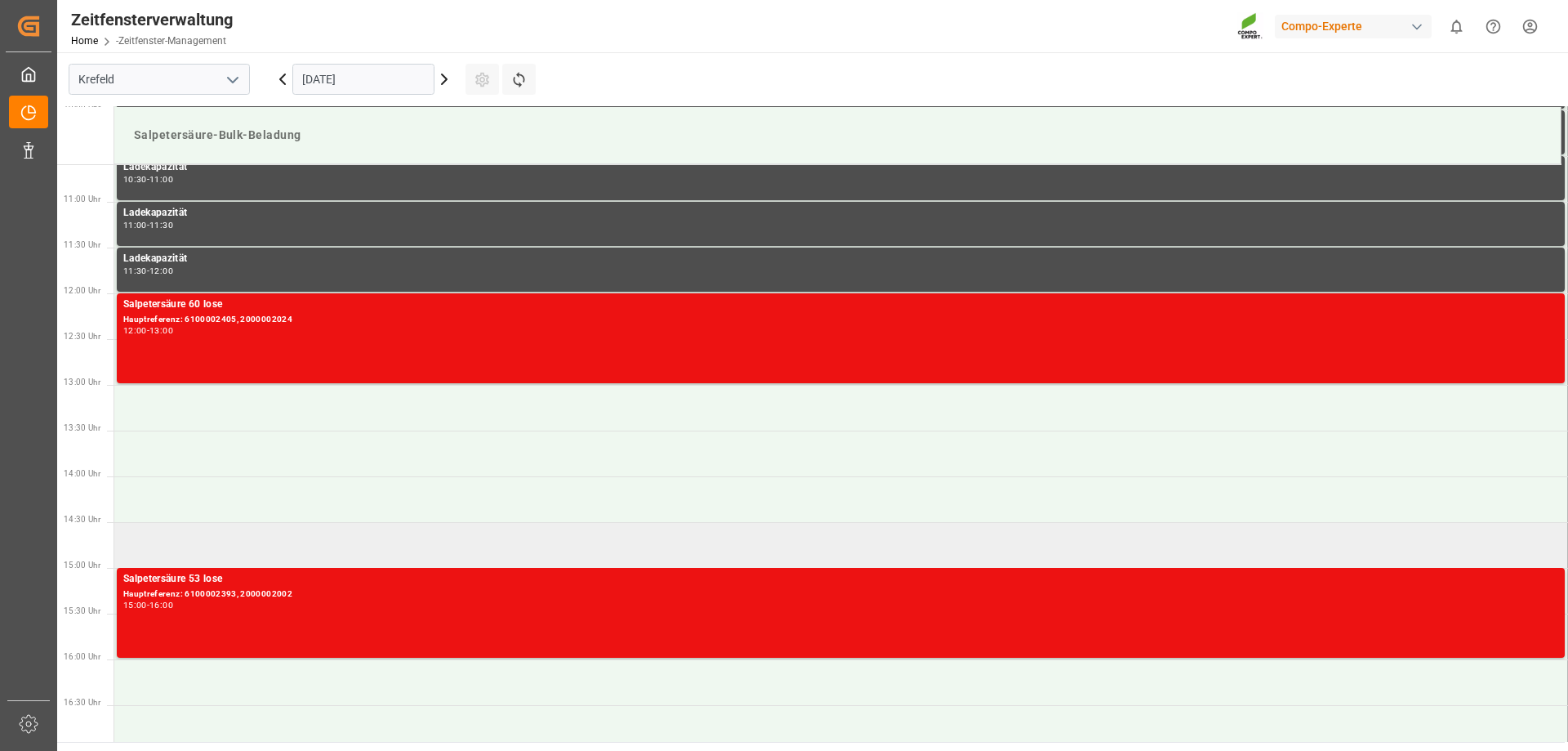
scroll to position [842, 0]
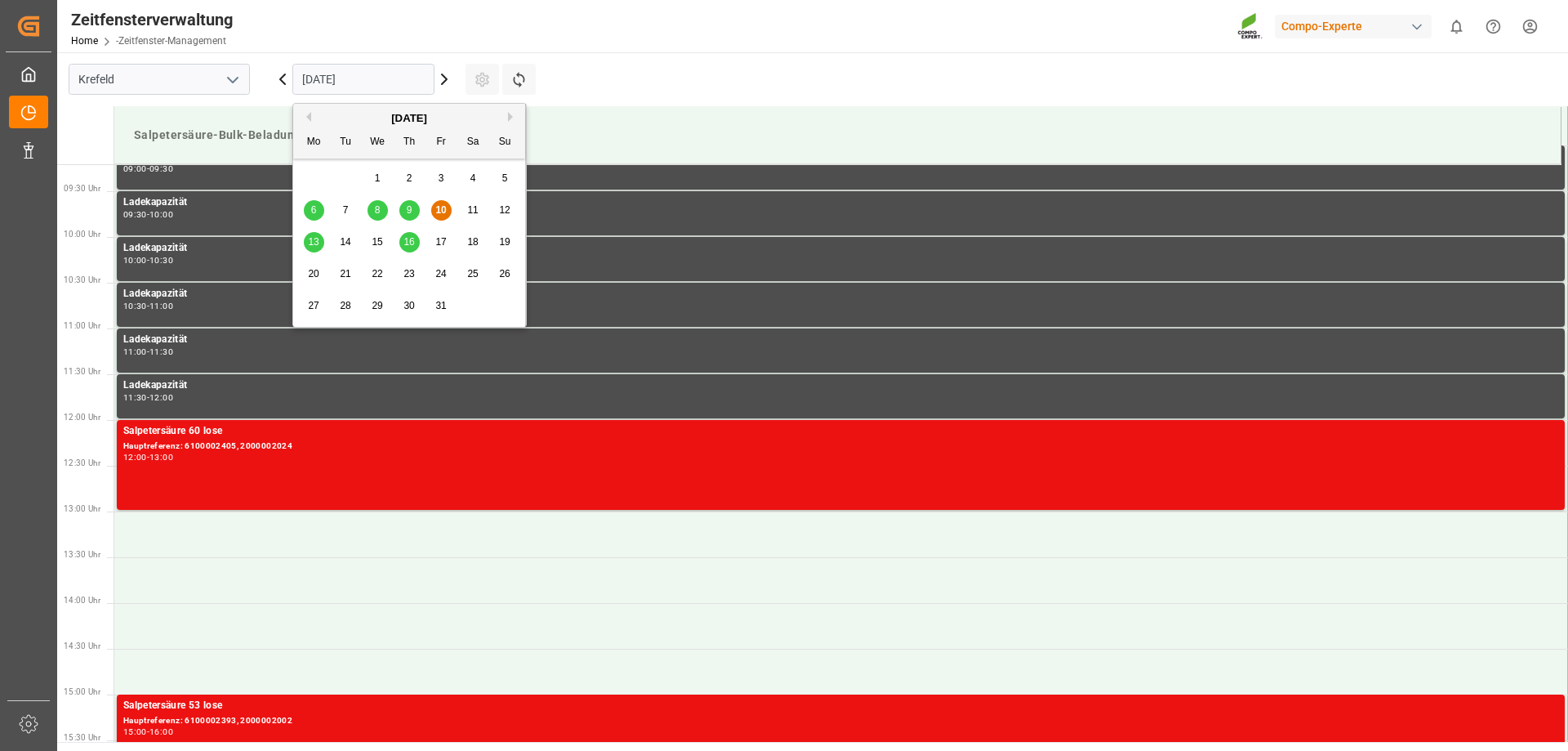
click at [409, 80] on input "[DATE]" at bounding box center [363, 79] width 142 height 31
click at [313, 242] on font "13" at bounding box center [313, 241] width 10 height 11
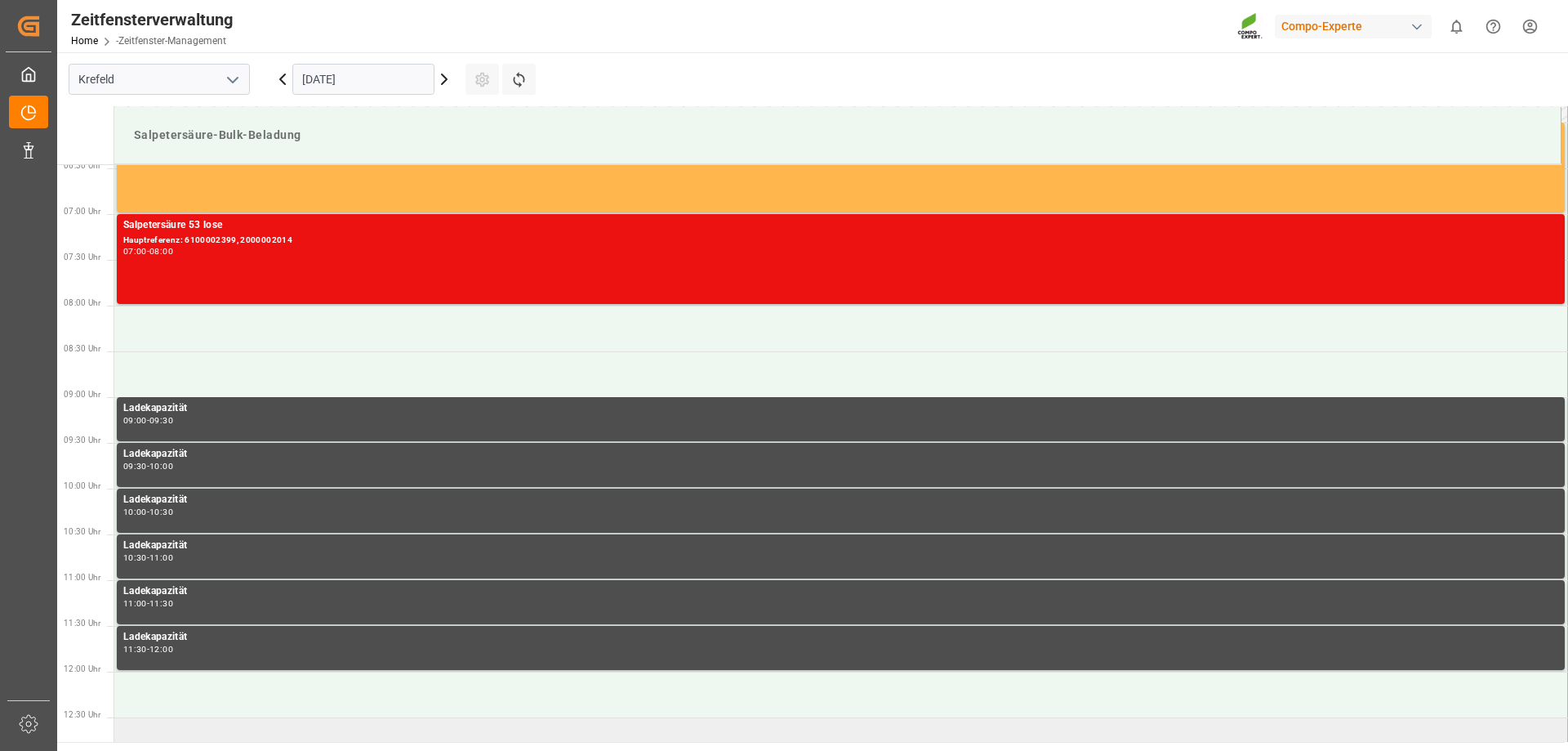
scroll to position [567, 0]
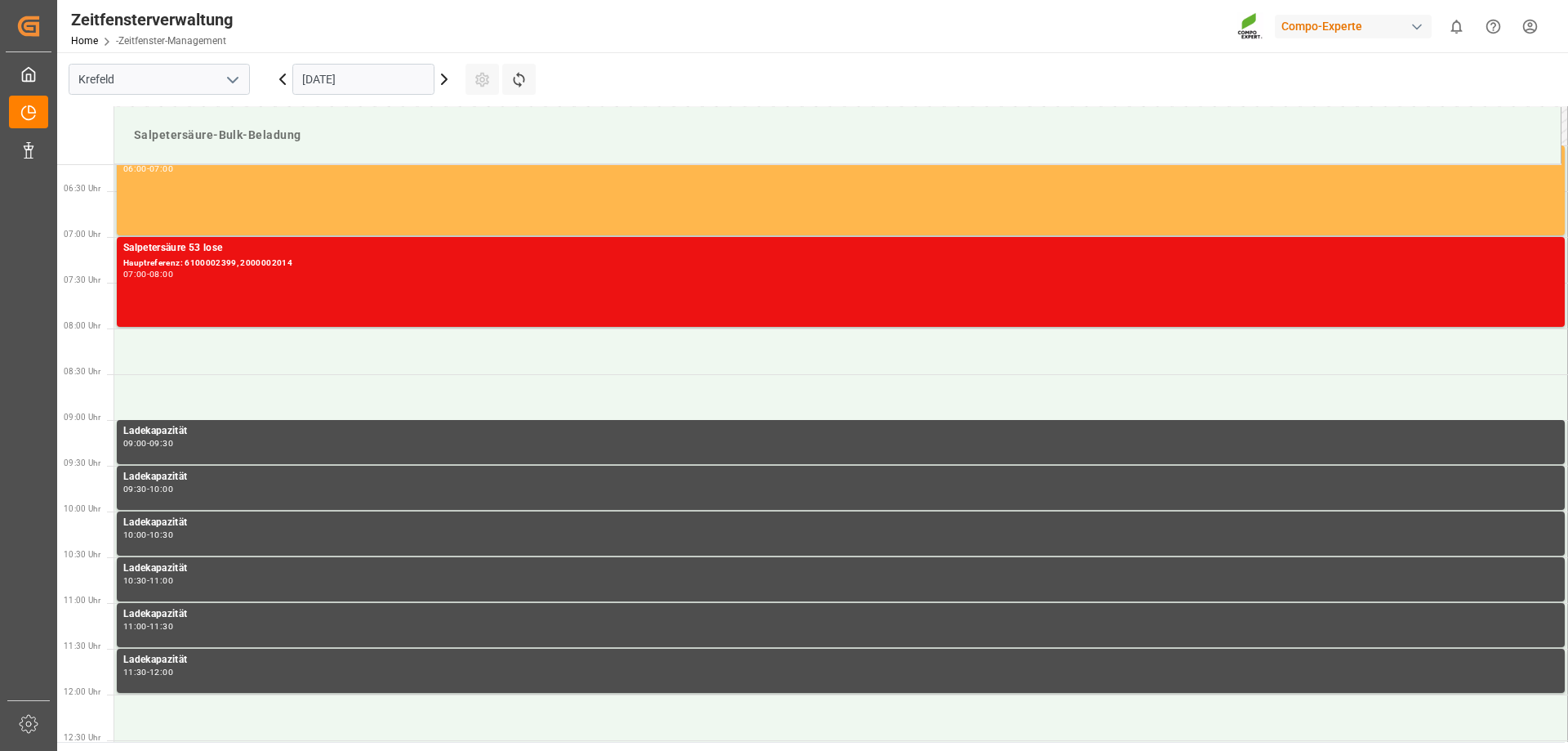
click at [1534, 23] on html "Created by potrace 1.15, written by [PERSON_NAME] [DATE]-[DATE] Created by potr…" at bounding box center [784, 375] width 1568 height 751
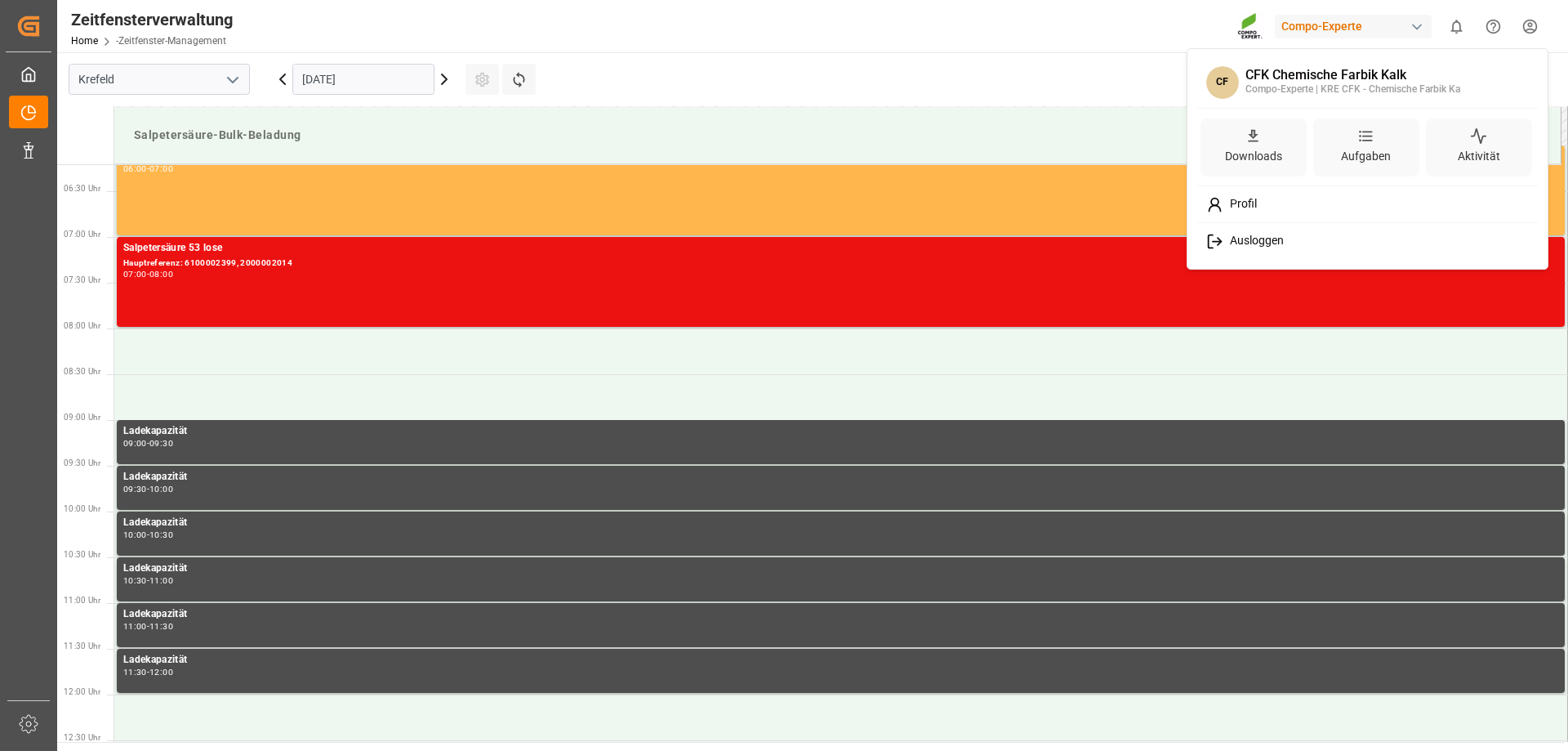
click at [1278, 238] on font "Ausloggen" at bounding box center [1257, 240] width 54 height 13
